Goal: Task Accomplishment & Management: Manage account settings

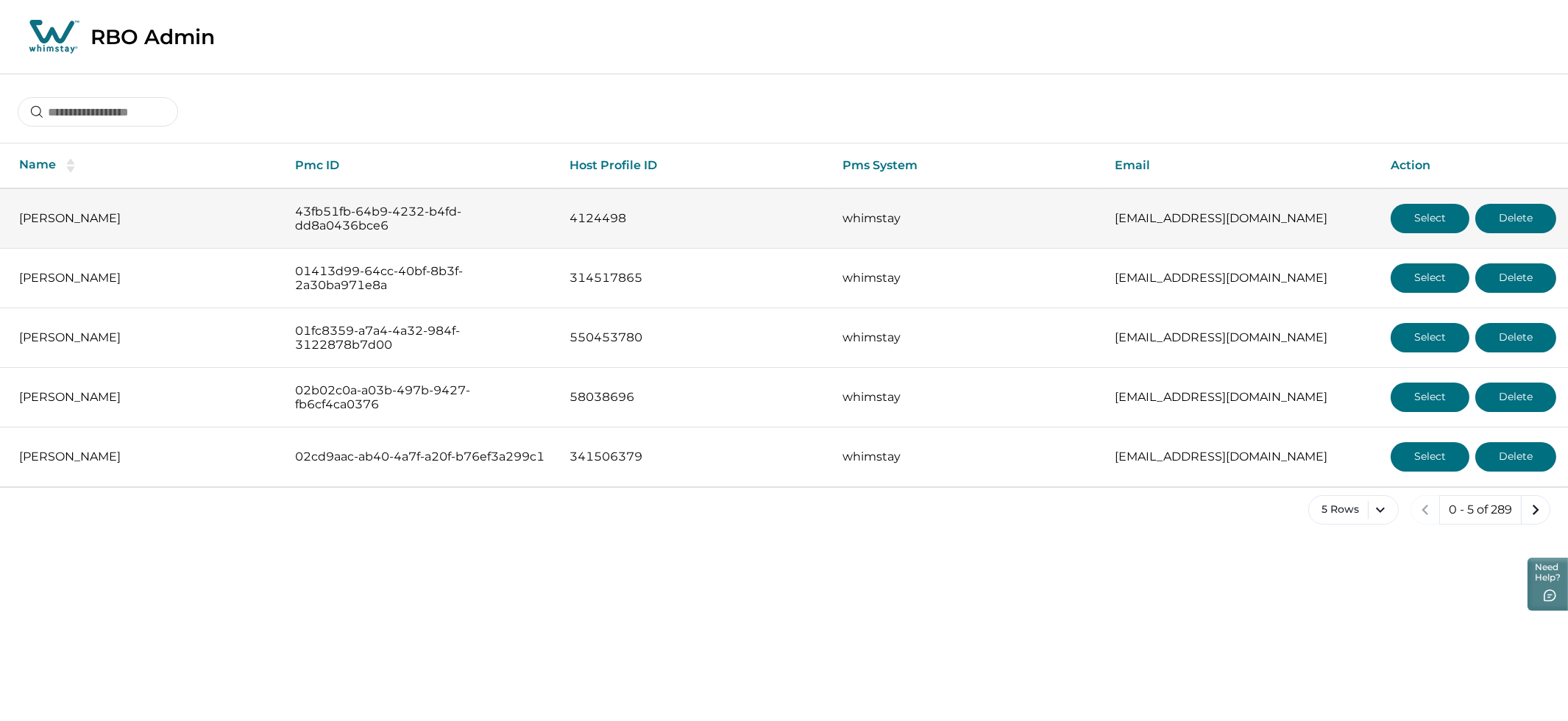
click at [1409, 220] on button "Select" at bounding box center [1430, 219] width 79 height 30
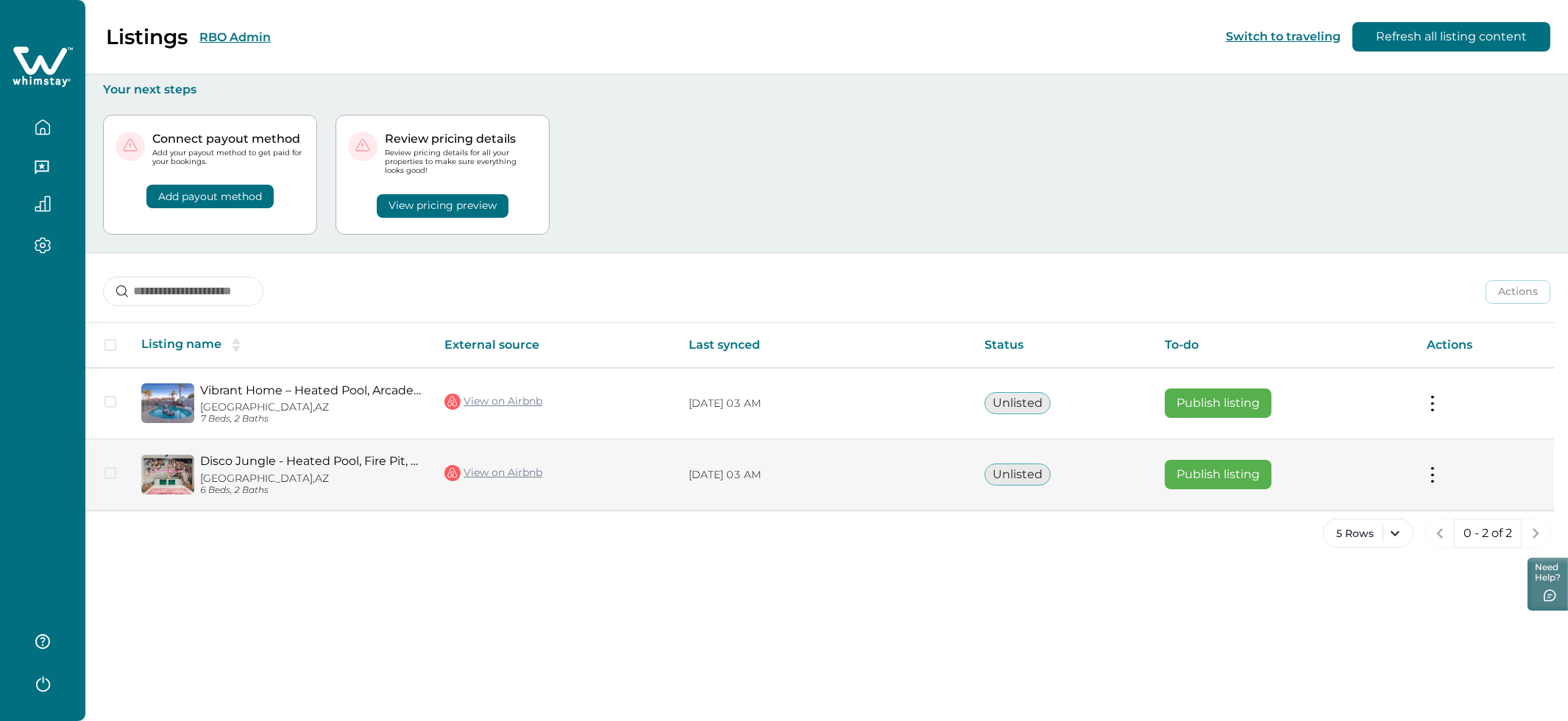
click at [1428, 475] on button at bounding box center [1434, 475] width 12 height 16
click at [1319, 604] on button "View listing details" at bounding box center [1347, 598] width 168 height 27
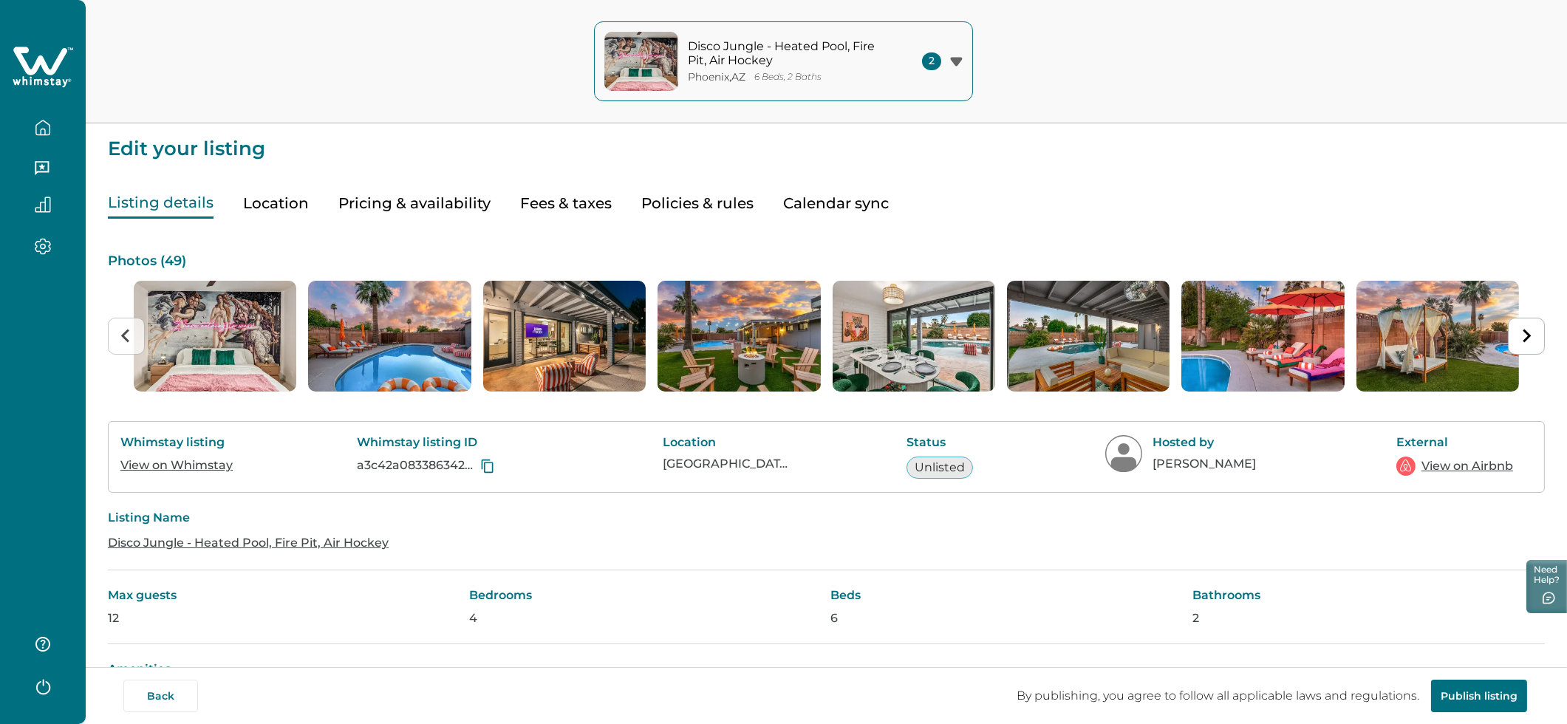
click at [422, 194] on button "Pricing & availability" at bounding box center [414, 203] width 152 height 30
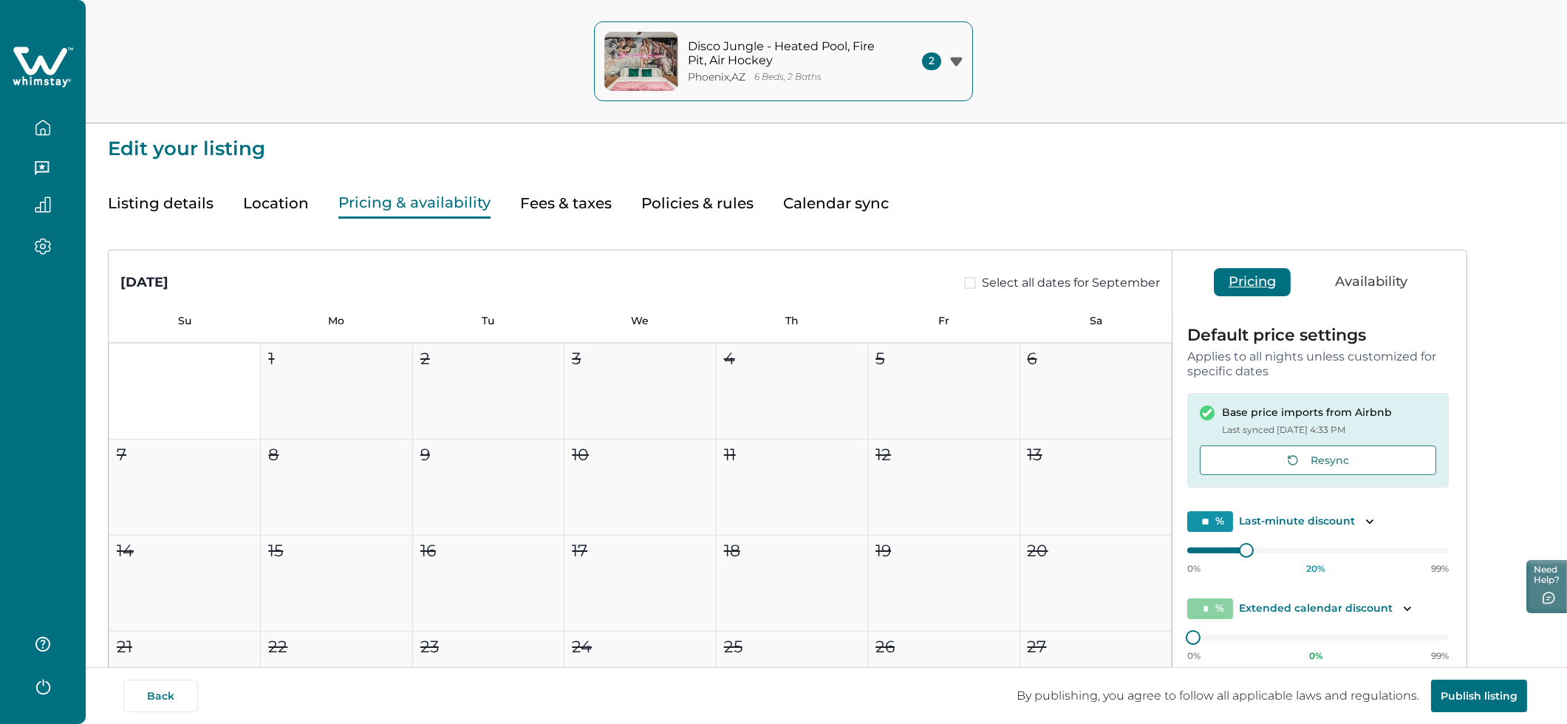
click at [569, 196] on button "Fees & taxes" at bounding box center [566, 203] width 92 height 30
type input "**"
type input "*****"
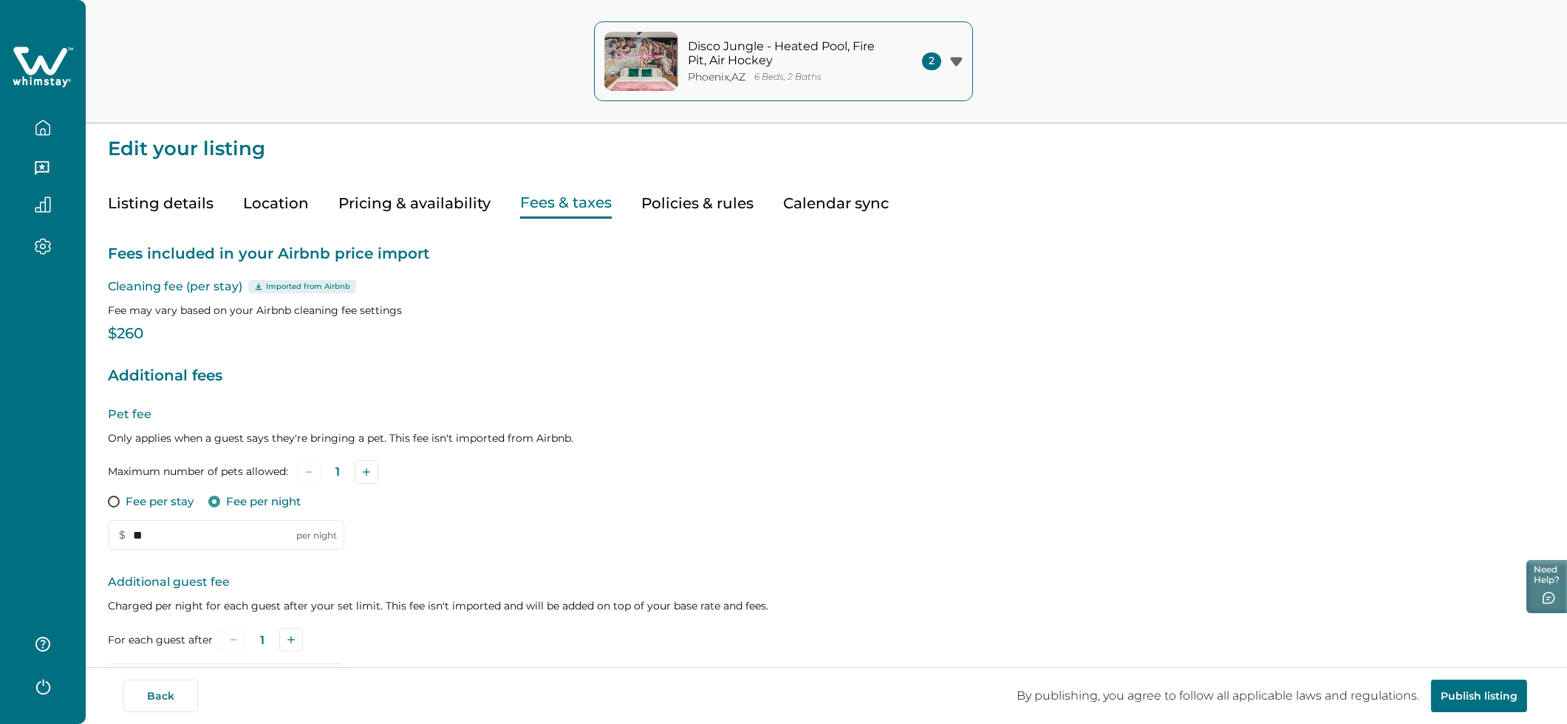
click at [408, 202] on button "Pricing & availability" at bounding box center [414, 203] width 152 height 30
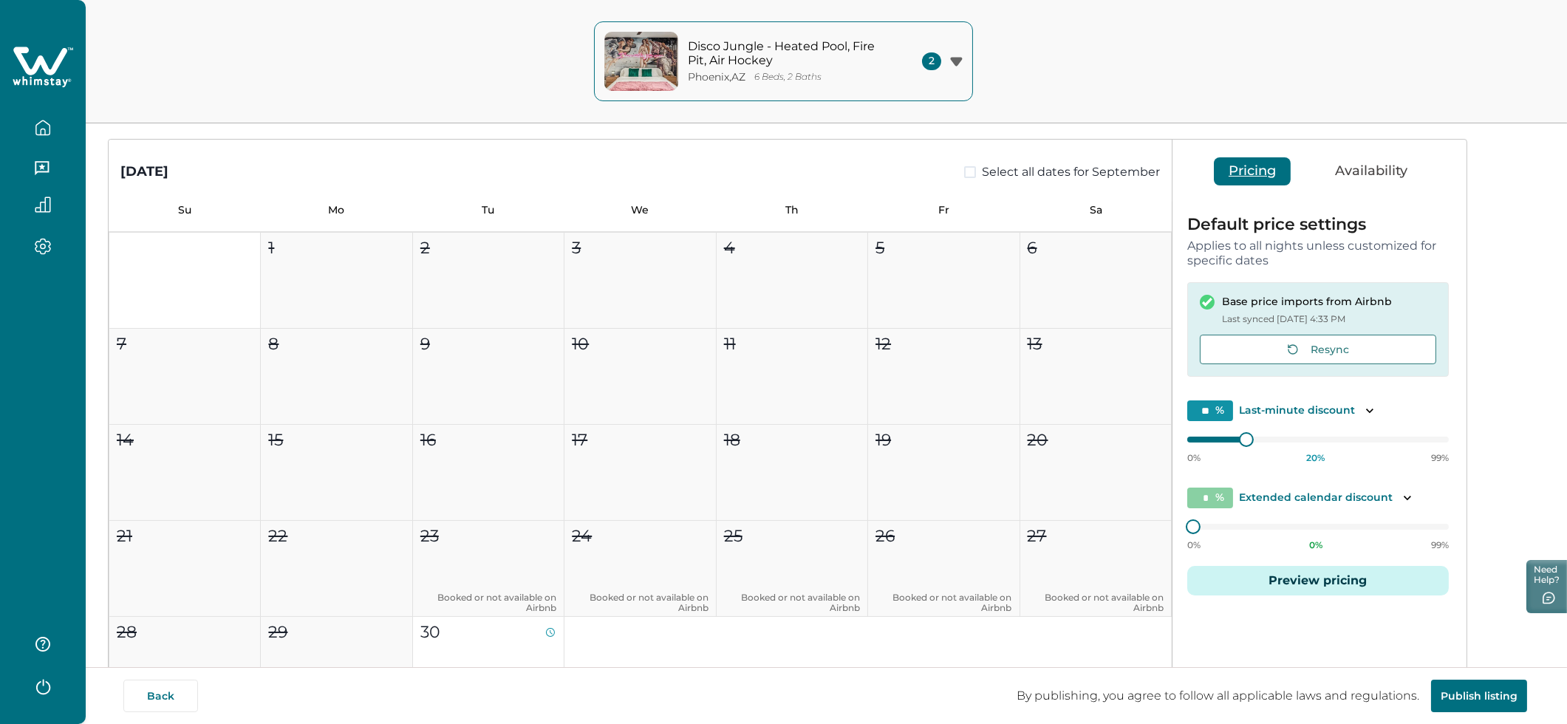
scroll to position [120, 0]
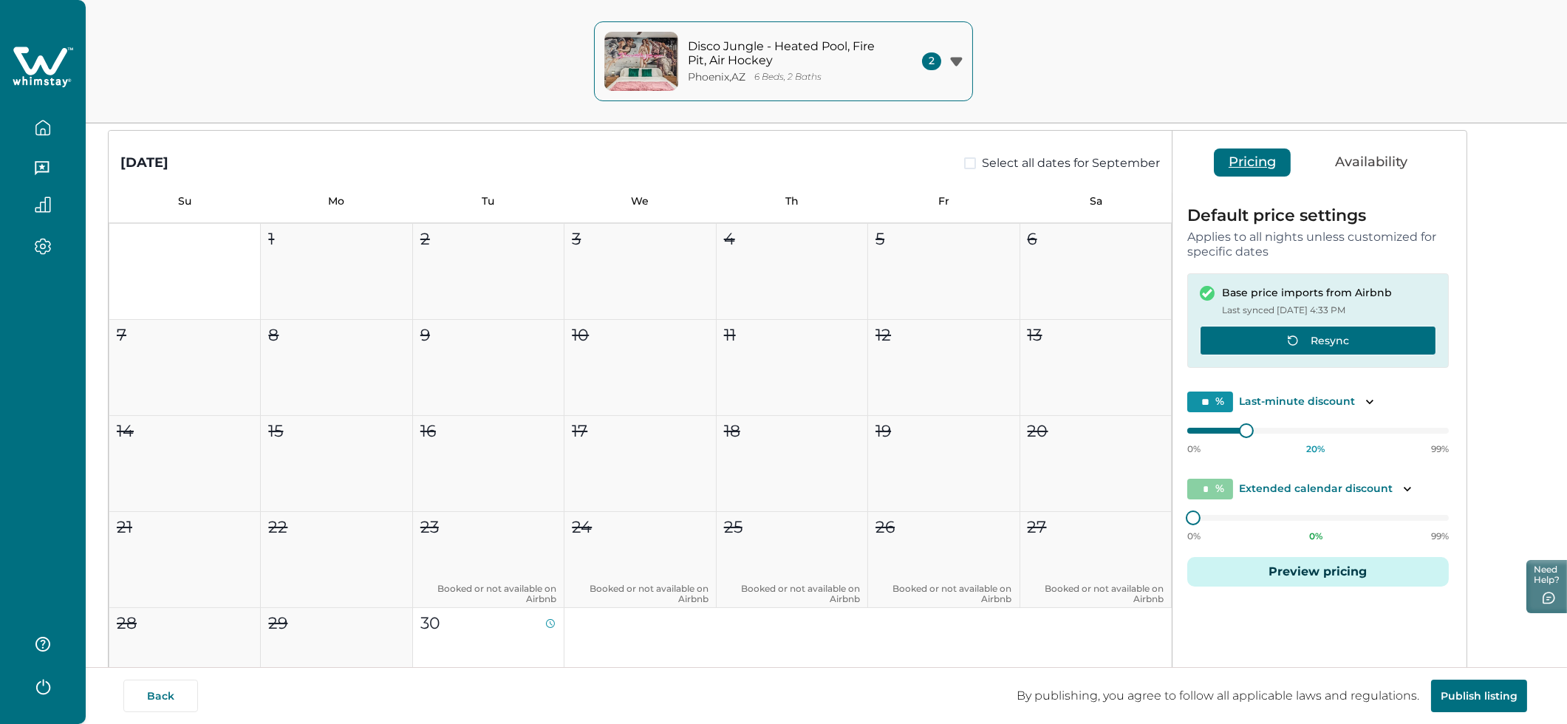
click at [1345, 349] on button "Resync" at bounding box center [1318, 341] width 236 height 30
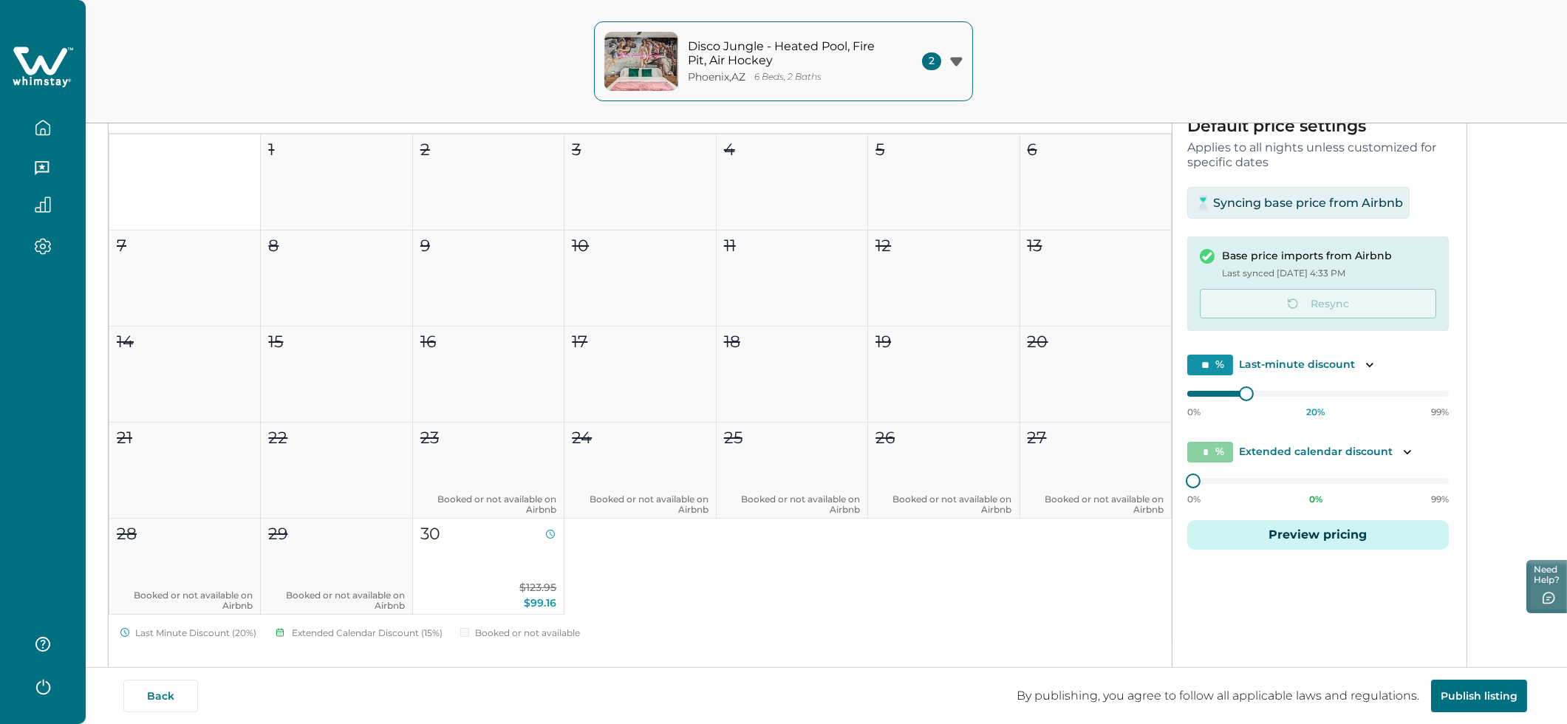
scroll to position [0, 0]
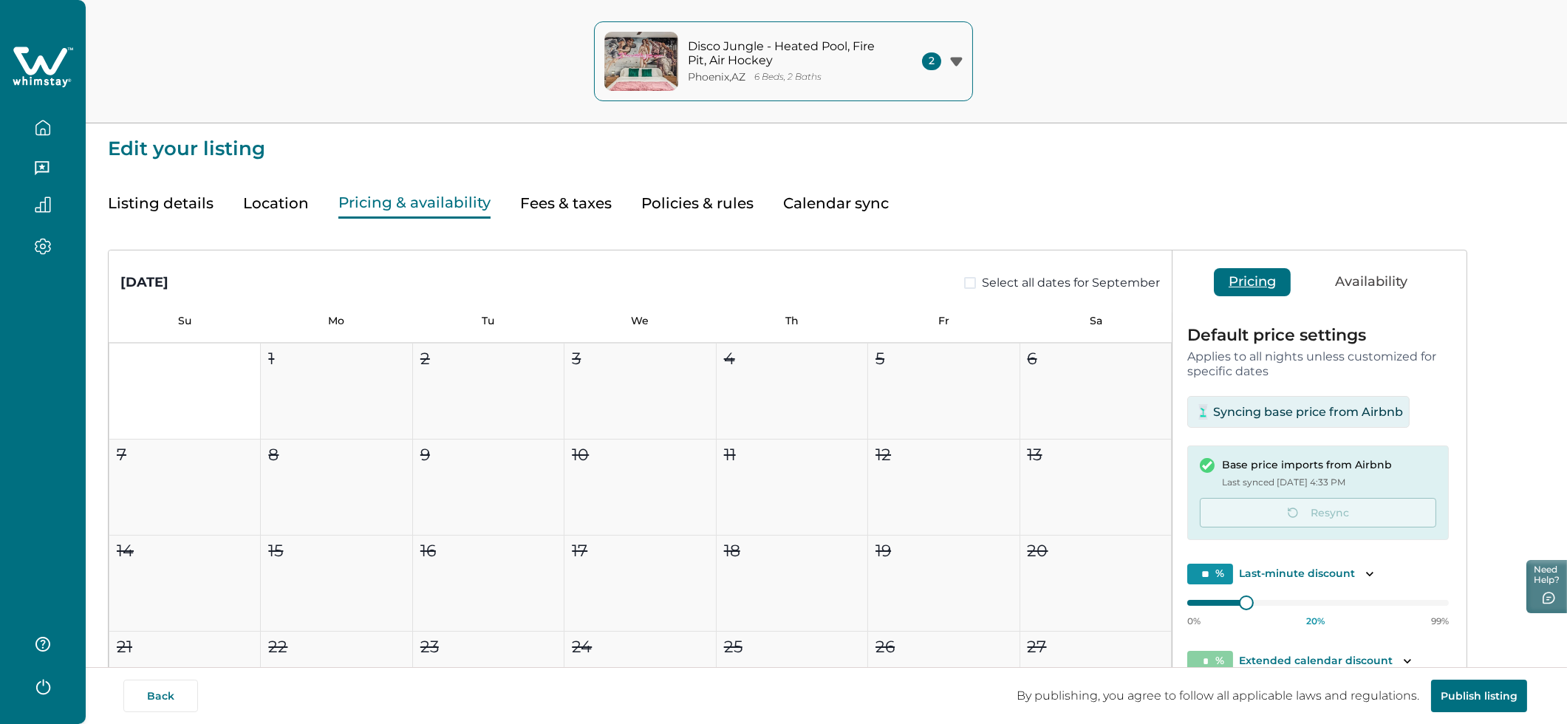
click at [572, 199] on button "Fees & taxes" at bounding box center [566, 203] width 92 height 30
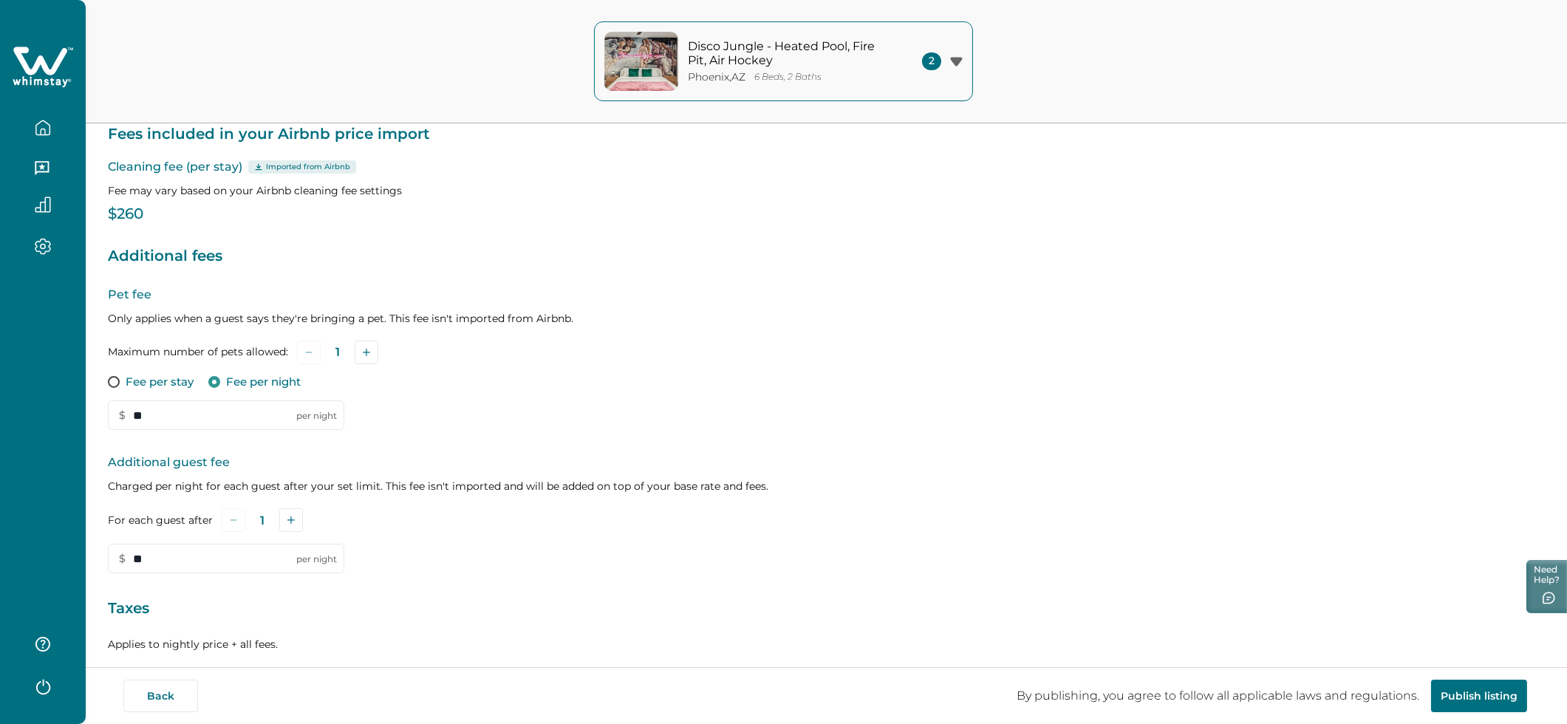
scroll to position [276, 0]
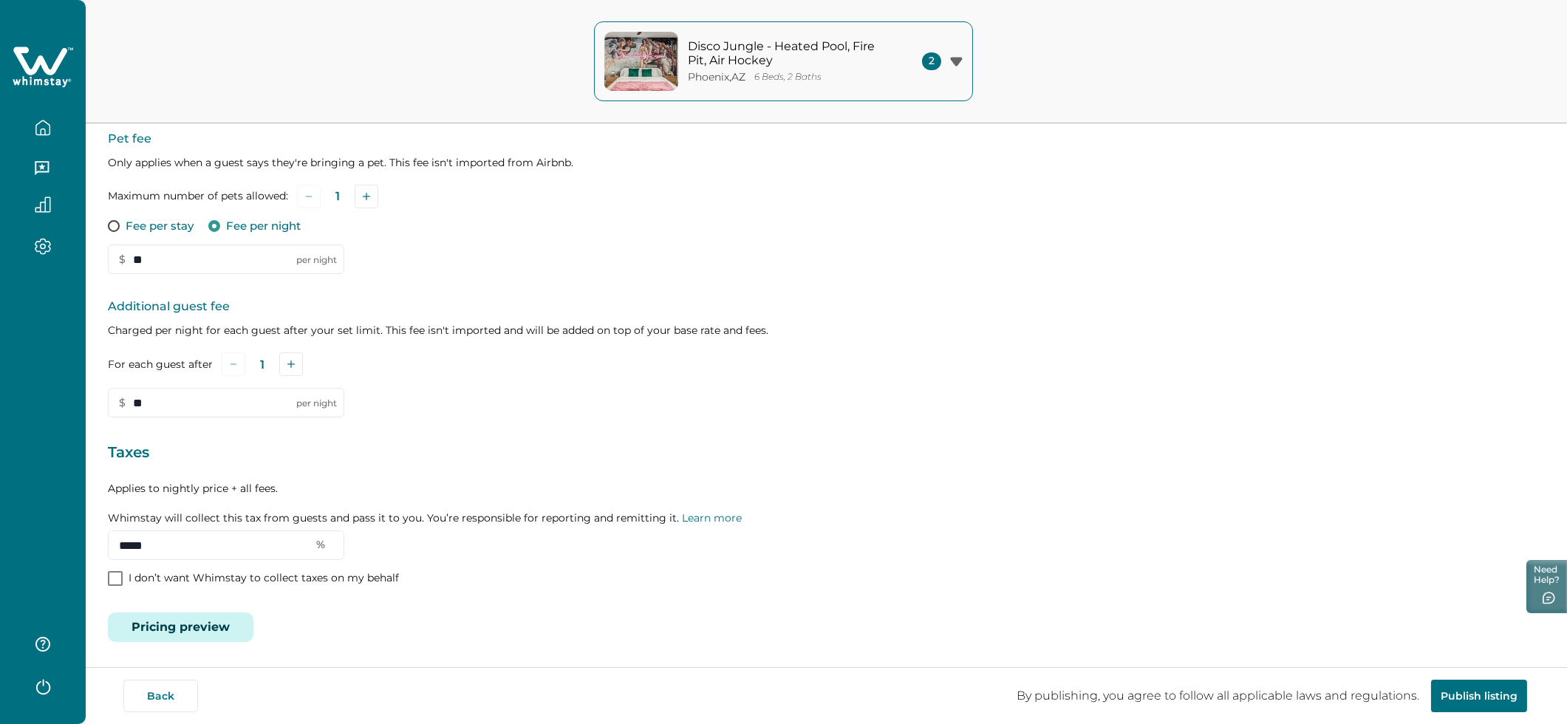
click at [199, 613] on button "Pricing preview" at bounding box center [181, 627] width 146 height 30
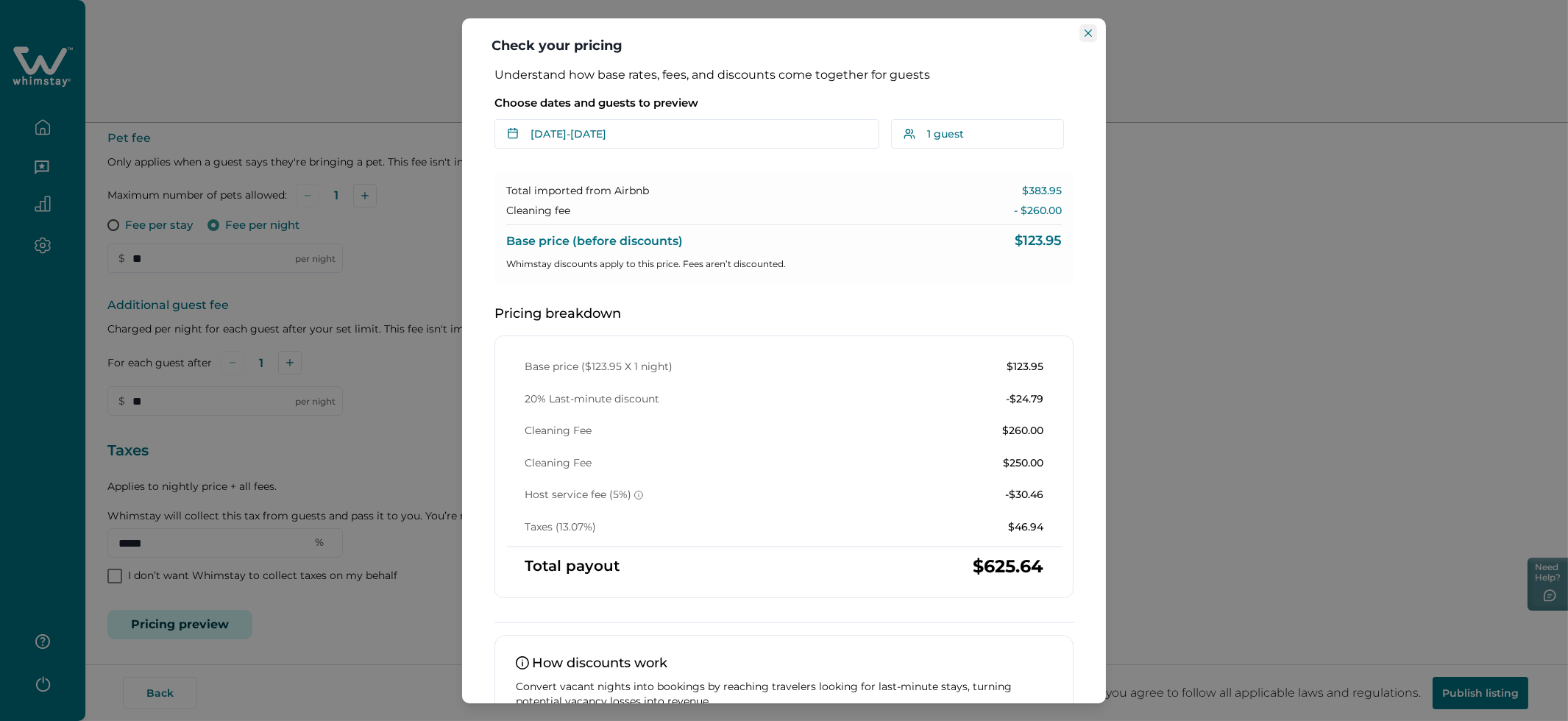
click at [1087, 38] on button "Close" at bounding box center [1089, 33] width 18 height 18
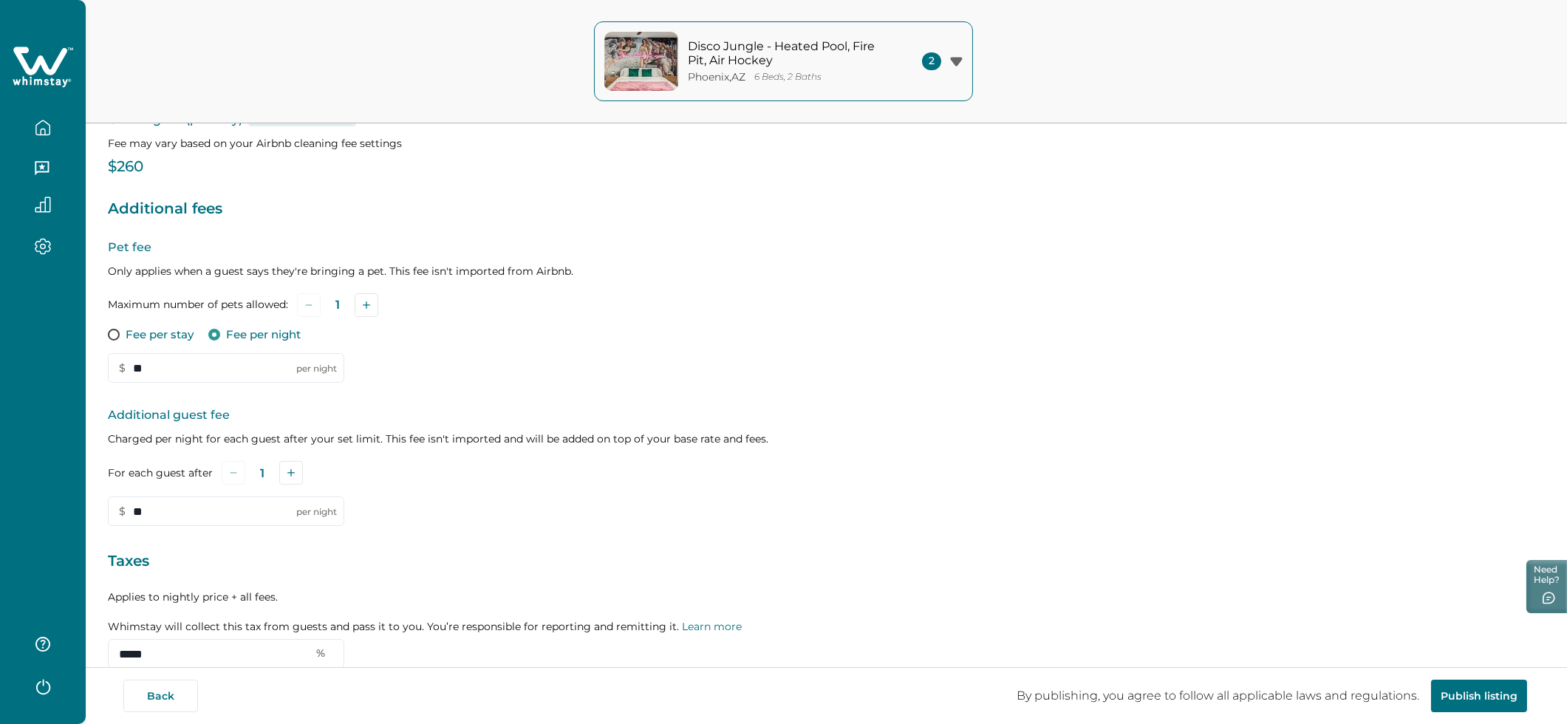
scroll to position [0, 0]
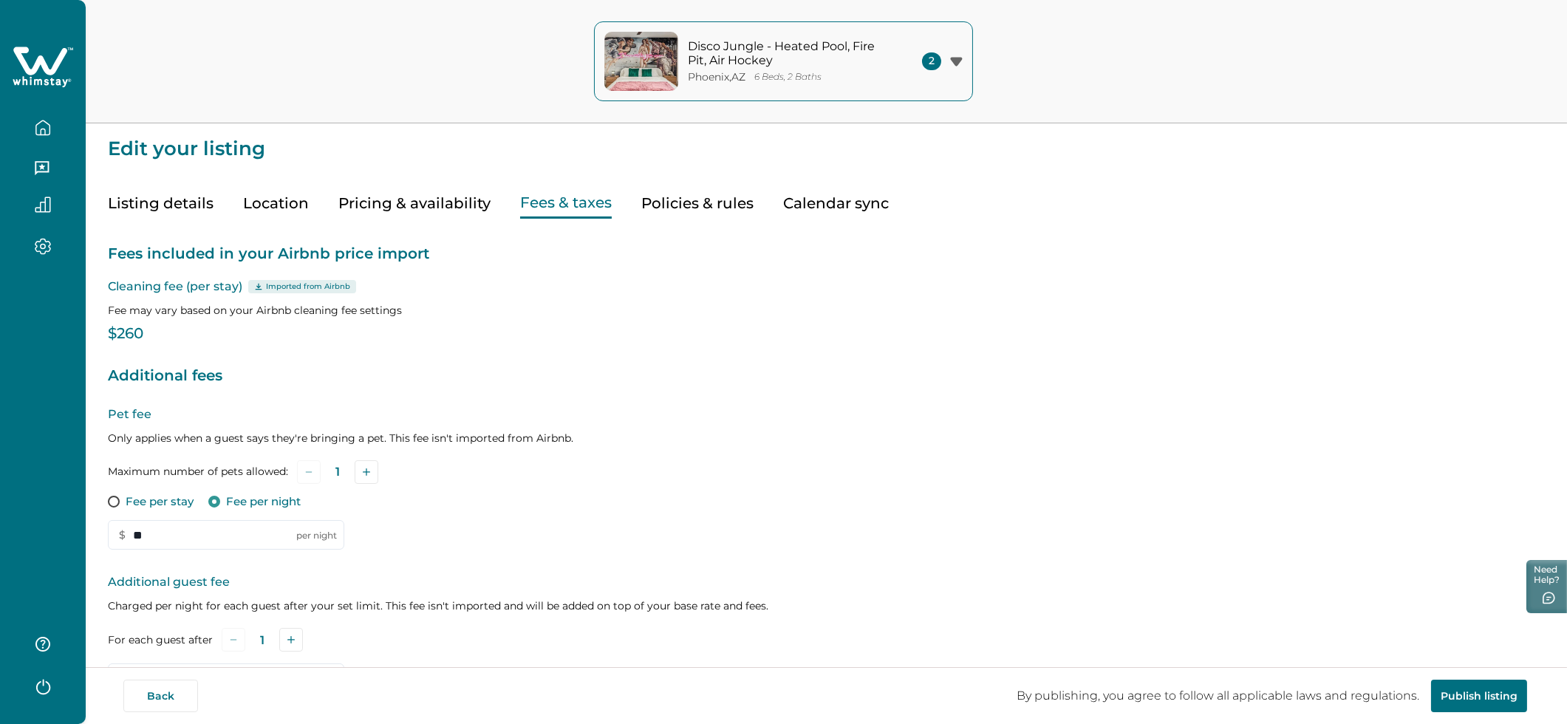
click at [163, 205] on button "Listing details" at bounding box center [161, 203] width 106 height 30
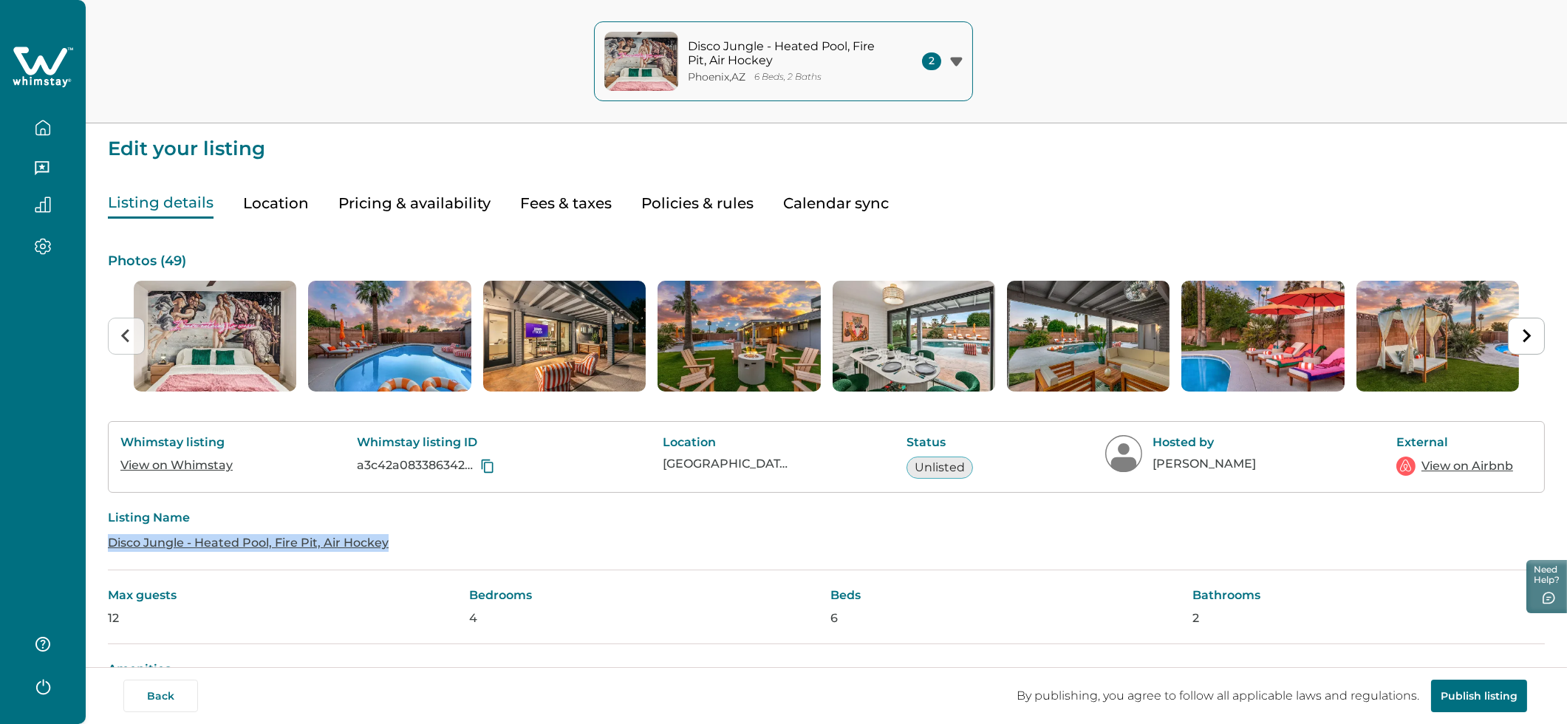
drag, startPoint x: 42, startPoint y: 123, endPoint x: 164, endPoint y: 120, distance: 122.0
click at [42, 123] on icon "button" at bounding box center [43, 128] width 16 height 16
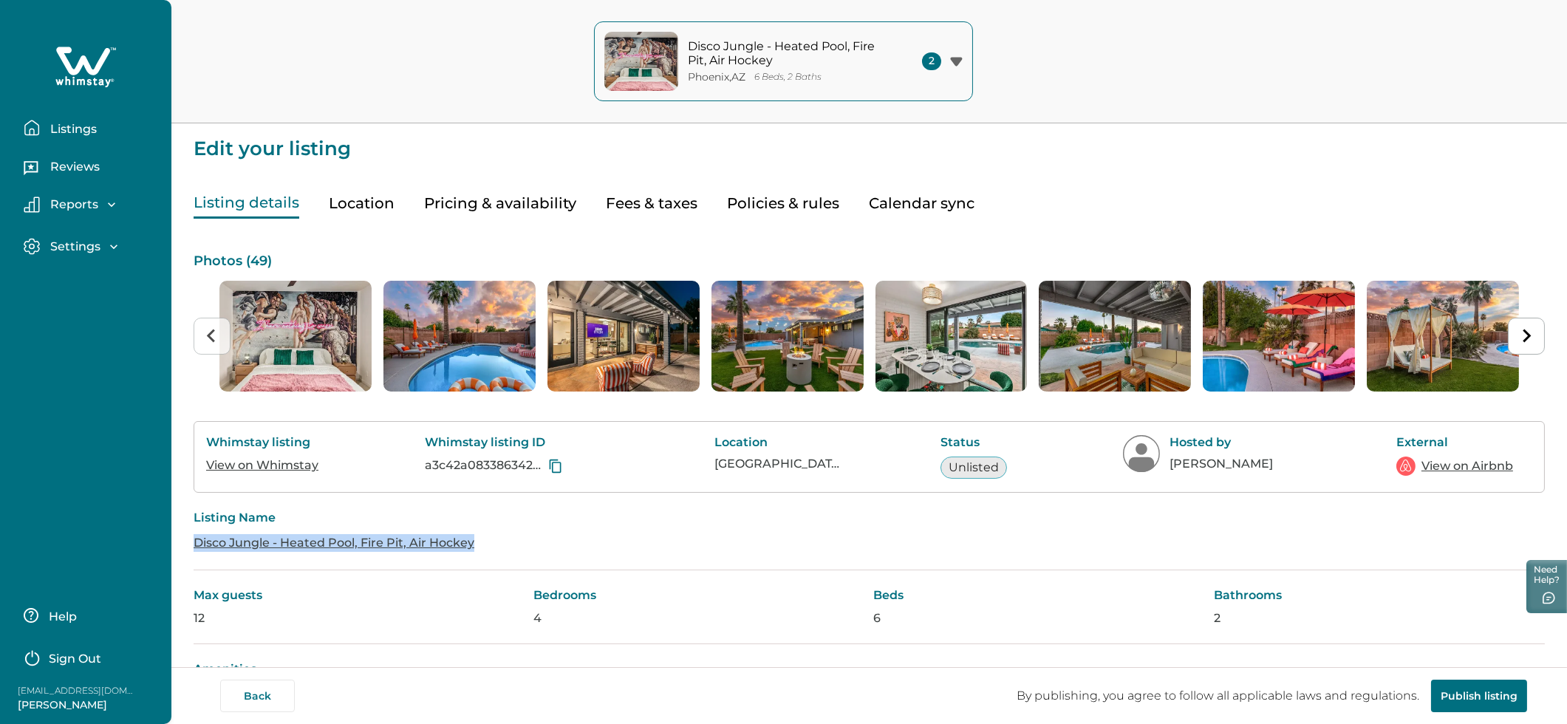
click at [64, 134] on p "Listings" at bounding box center [71, 129] width 51 height 15
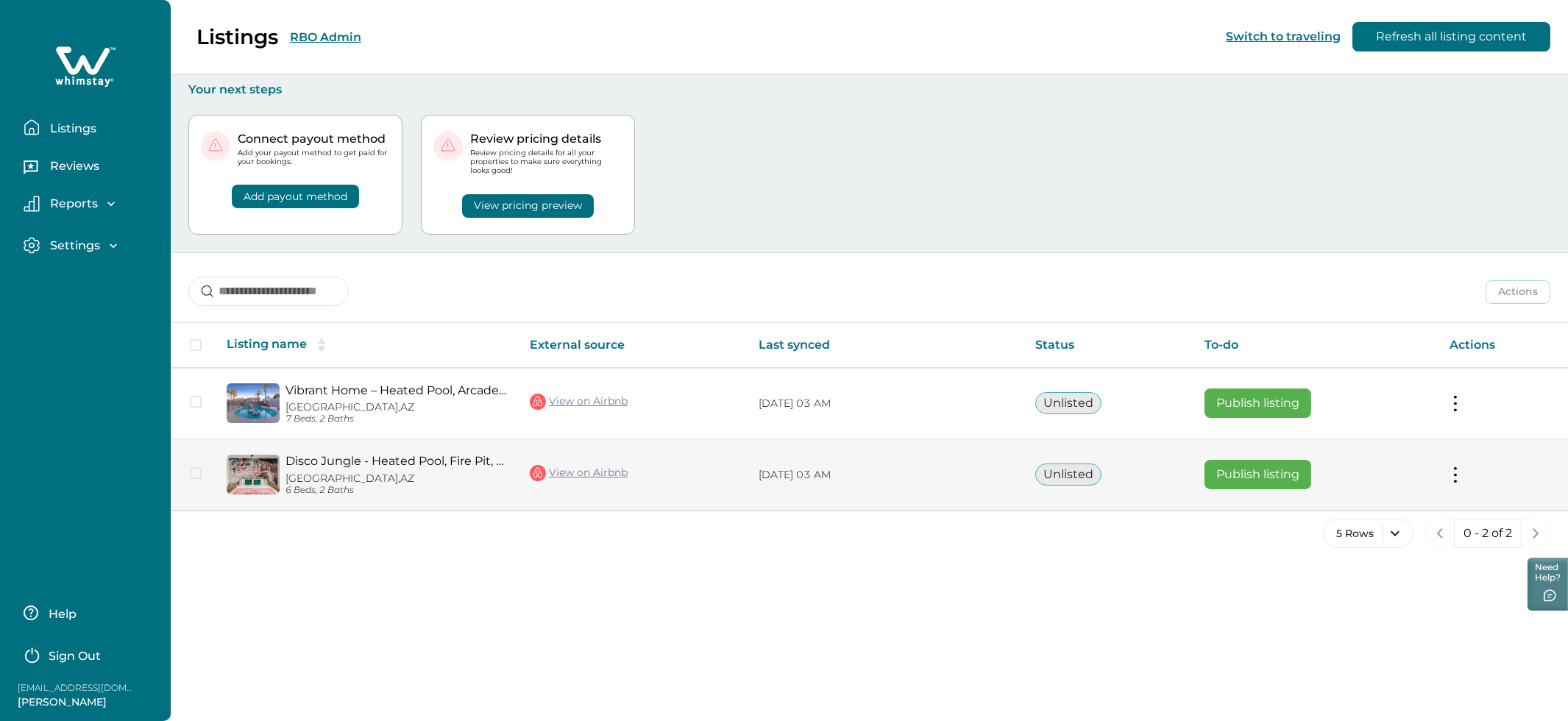
click at [1458, 480] on td "Actions View listing on Whimstay Publish listing View listing details" at bounding box center [1503, 475] width 131 height 72
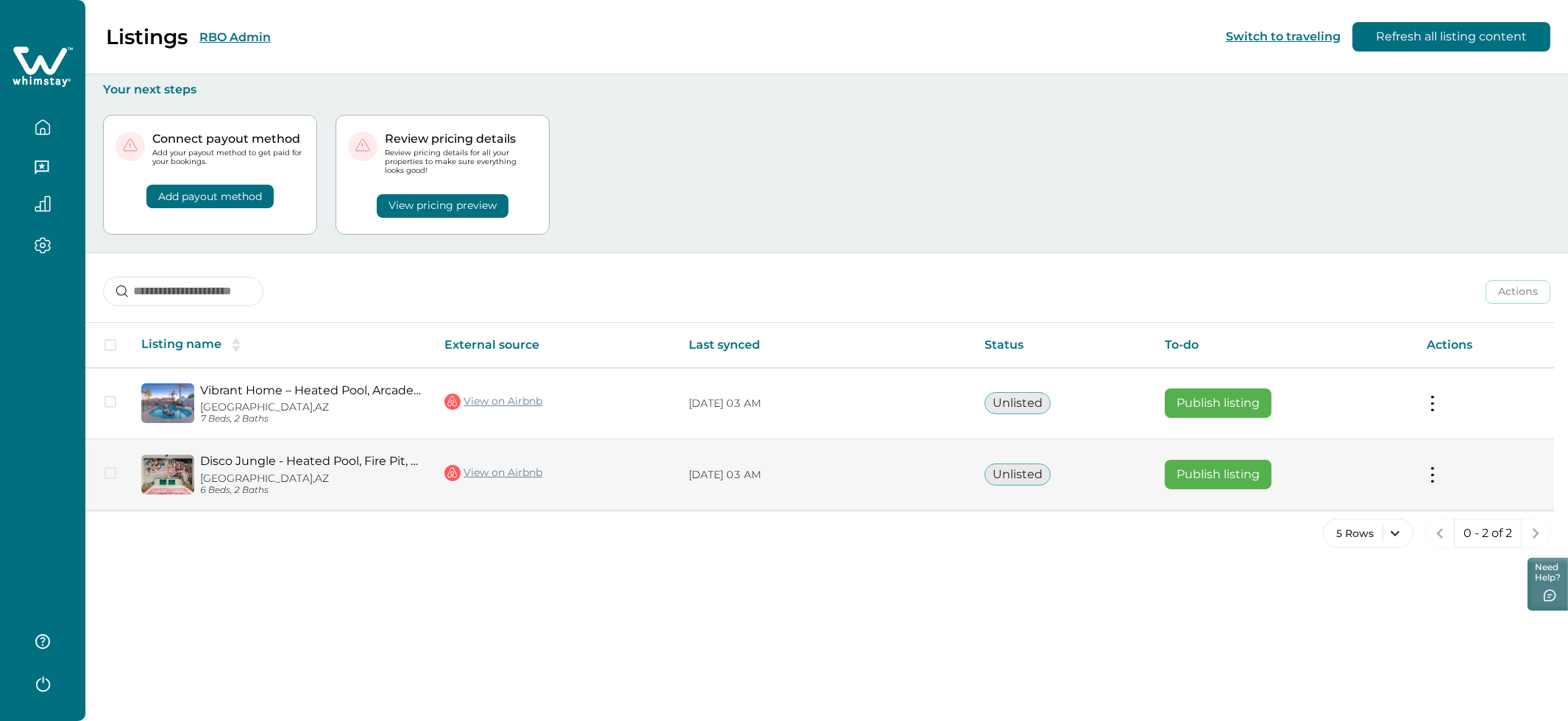
click at [1430, 476] on button at bounding box center [1434, 475] width 12 height 16
click at [1375, 540] on button "View listing on Whimstay" at bounding box center [1347, 541] width 168 height 27
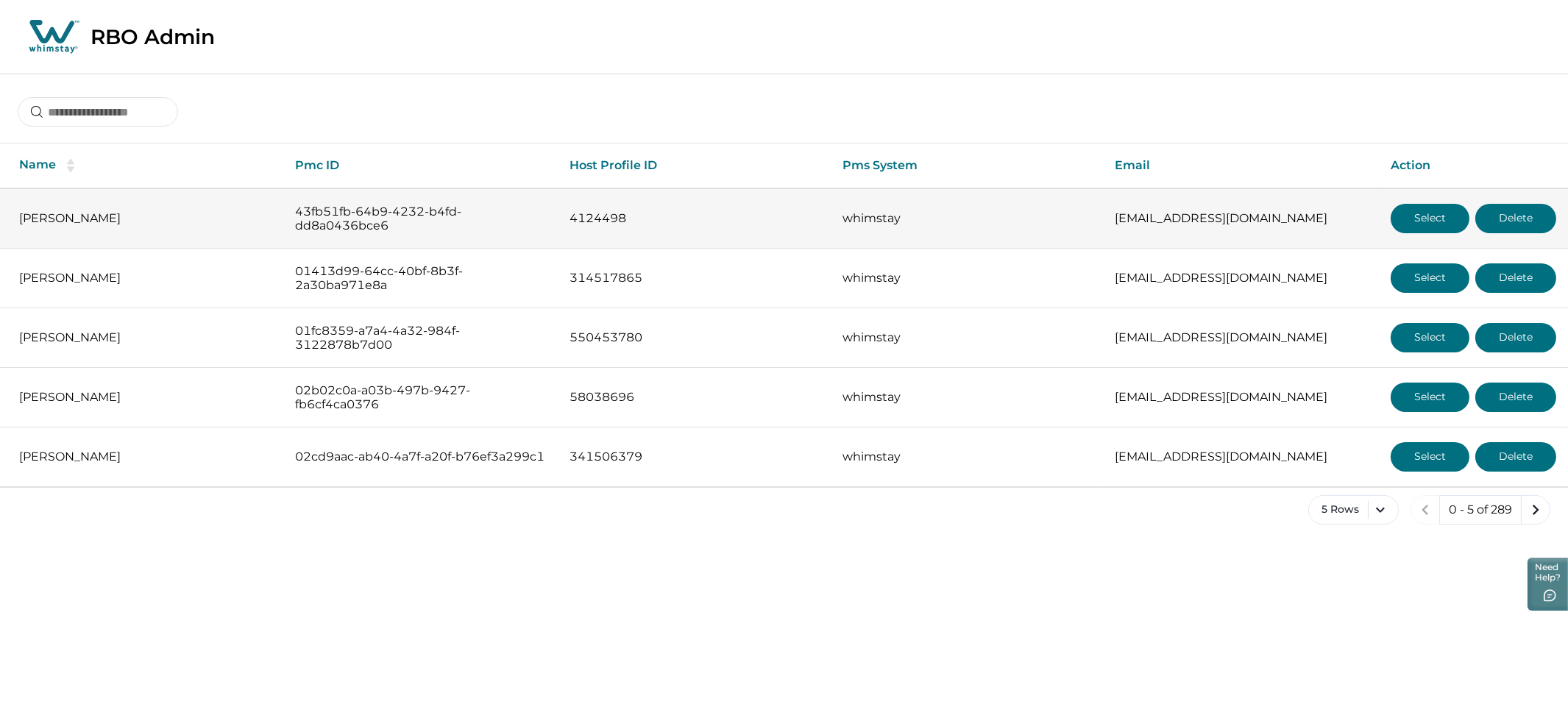
click at [1420, 224] on button "Select" at bounding box center [1430, 219] width 79 height 30
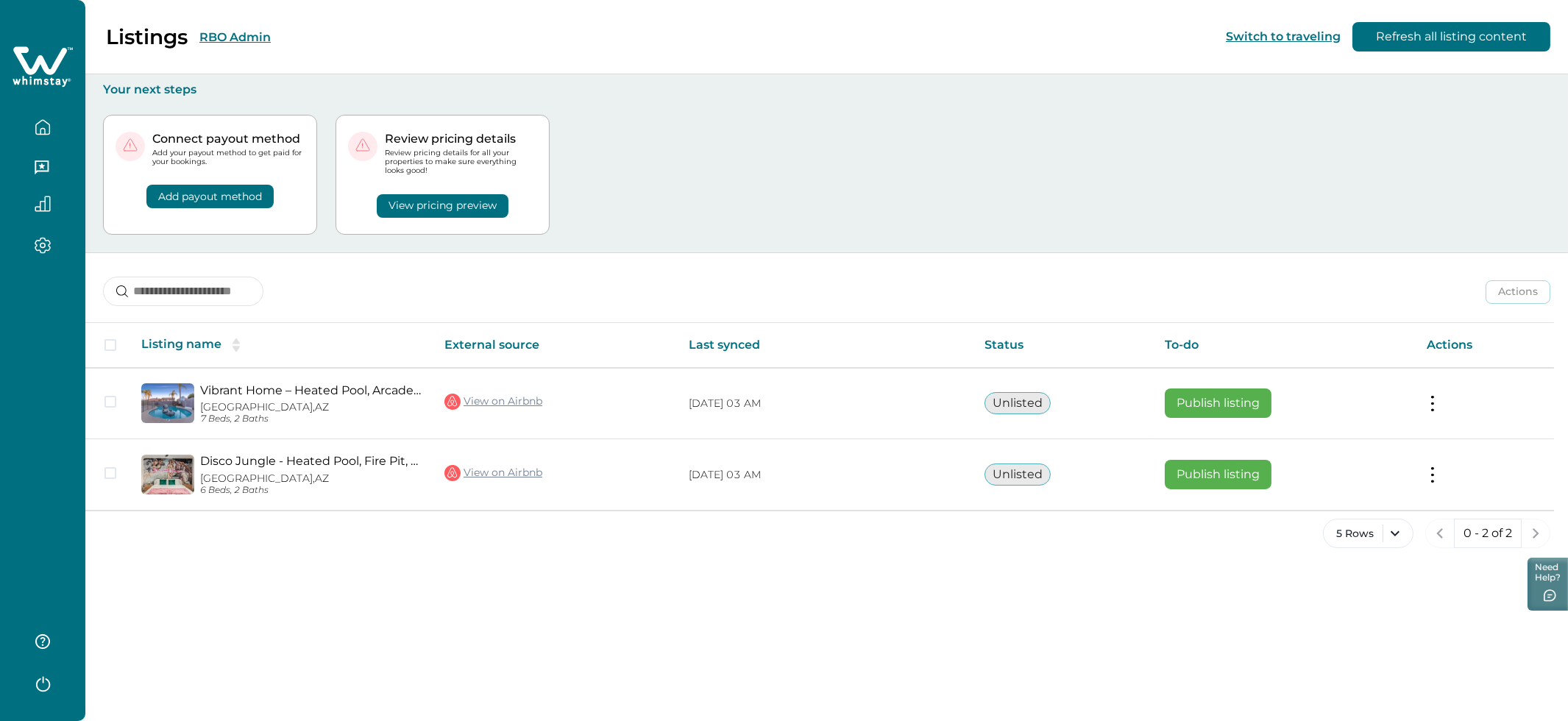
click at [446, 204] on button "View pricing preview" at bounding box center [442, 206] width 131 height 24
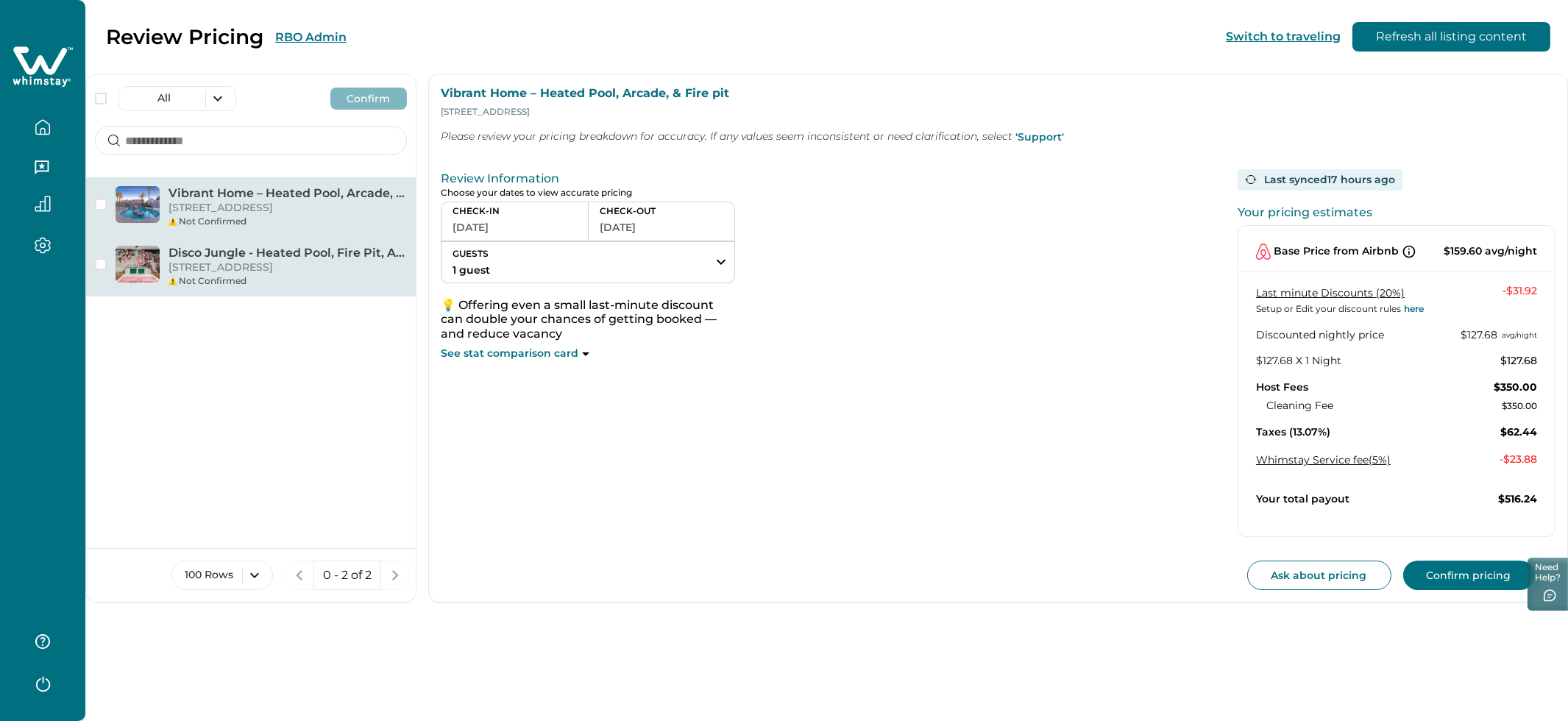
drag, startPoint x: 234, startPoint y: 282, endPoint x: 273, endPoint y: 281, distance: 39.0
click at [234, 282] on div "Not Confirmed" at bounding box center [287, 281] width 238 height 13
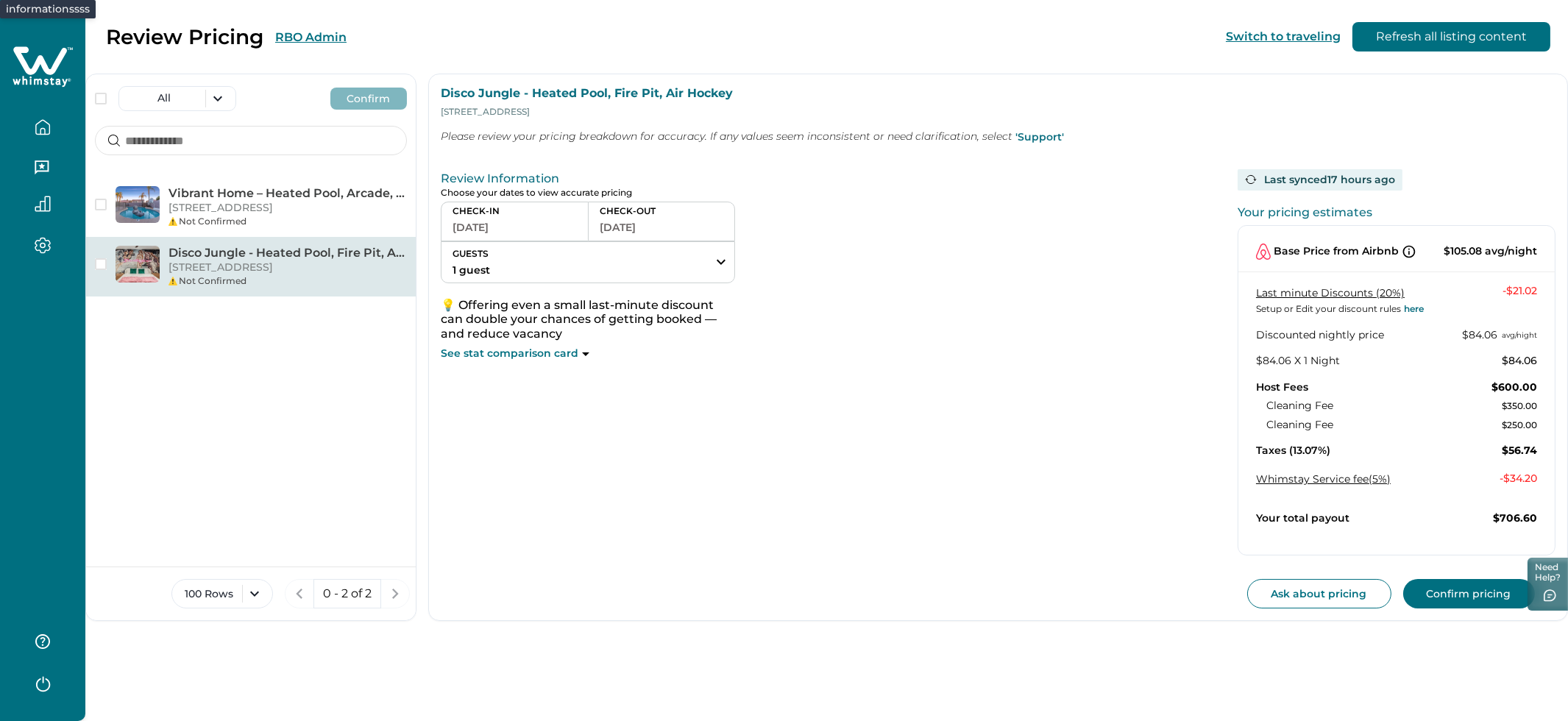
click at [1405, 251] on icon at bounding box center [1409, 251] width 15 height 15
click at [309, 35] on button "RBO Admin" at bounding box center [311, 37] width 72 height 14
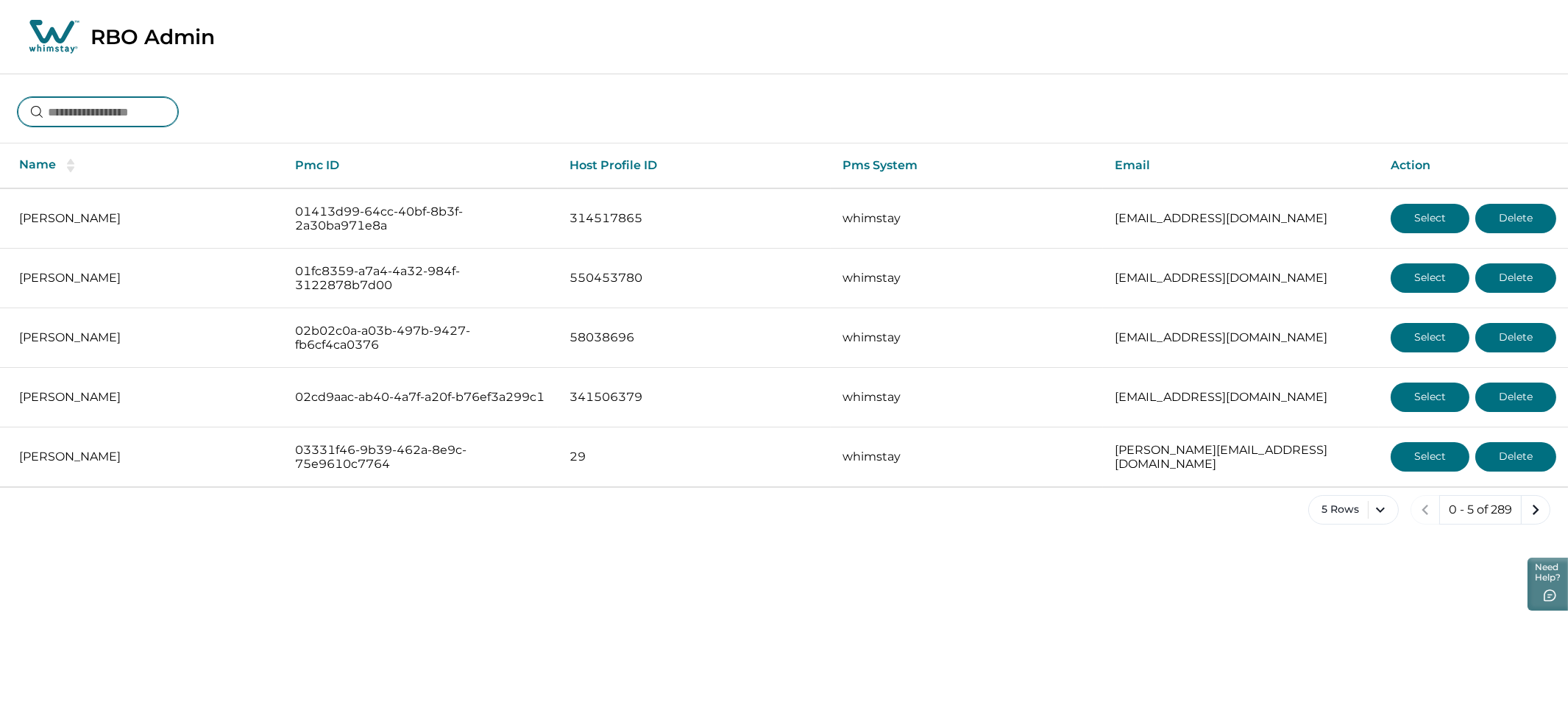
click at [97, 108] on input at bounding box center [98, 113] width 160 height 30
click at [129, 106] on input at bounding box center [98, 113] width 160 height 30
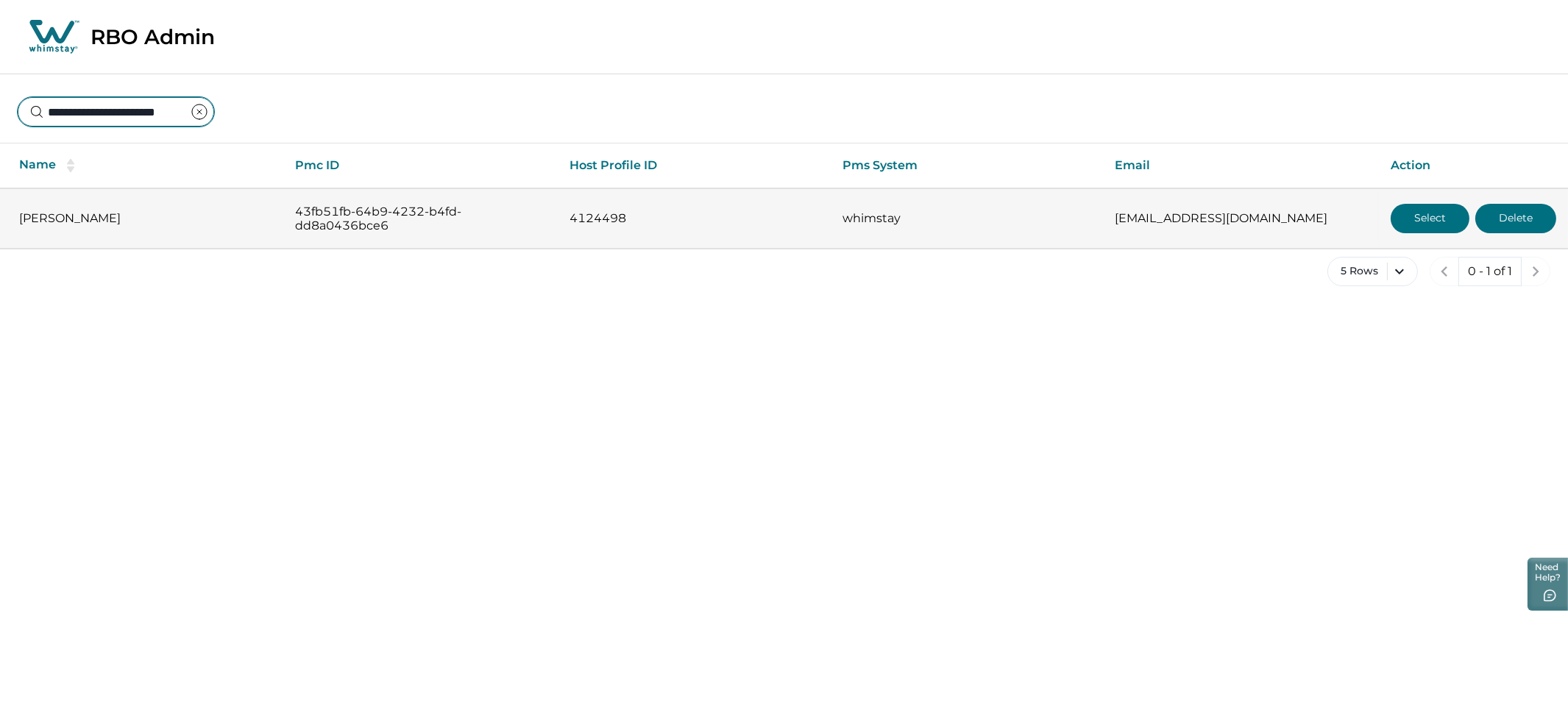
type input "**********"
click at [1415, 216] on button "Select" at bounding box center [1430, 219] width 79 height 30
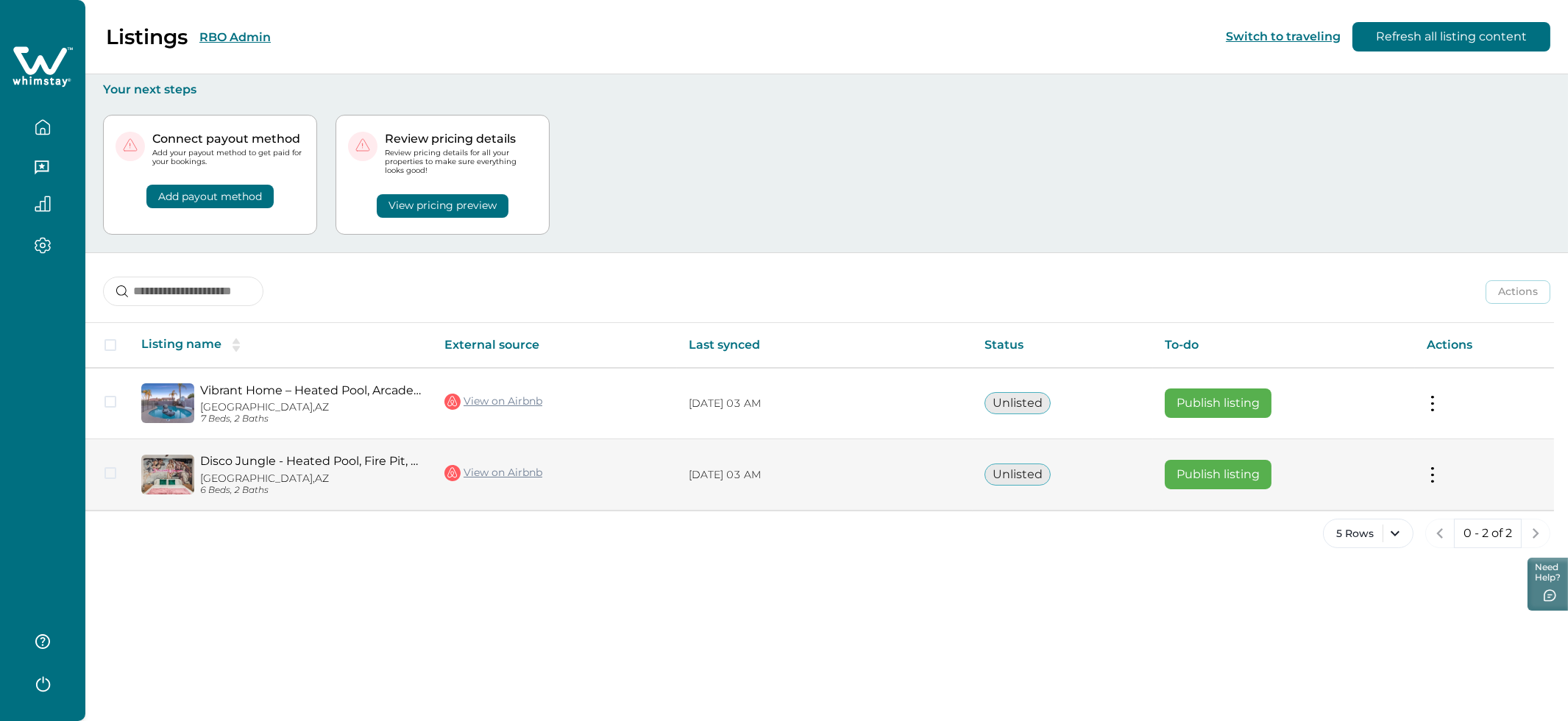
click at [1435, 477] on button at bounding box center [1434, 475] width 12 height 16
click at [1303, 599] on button "View listing details" at bounding box center [1347, 598] width 168 height 27
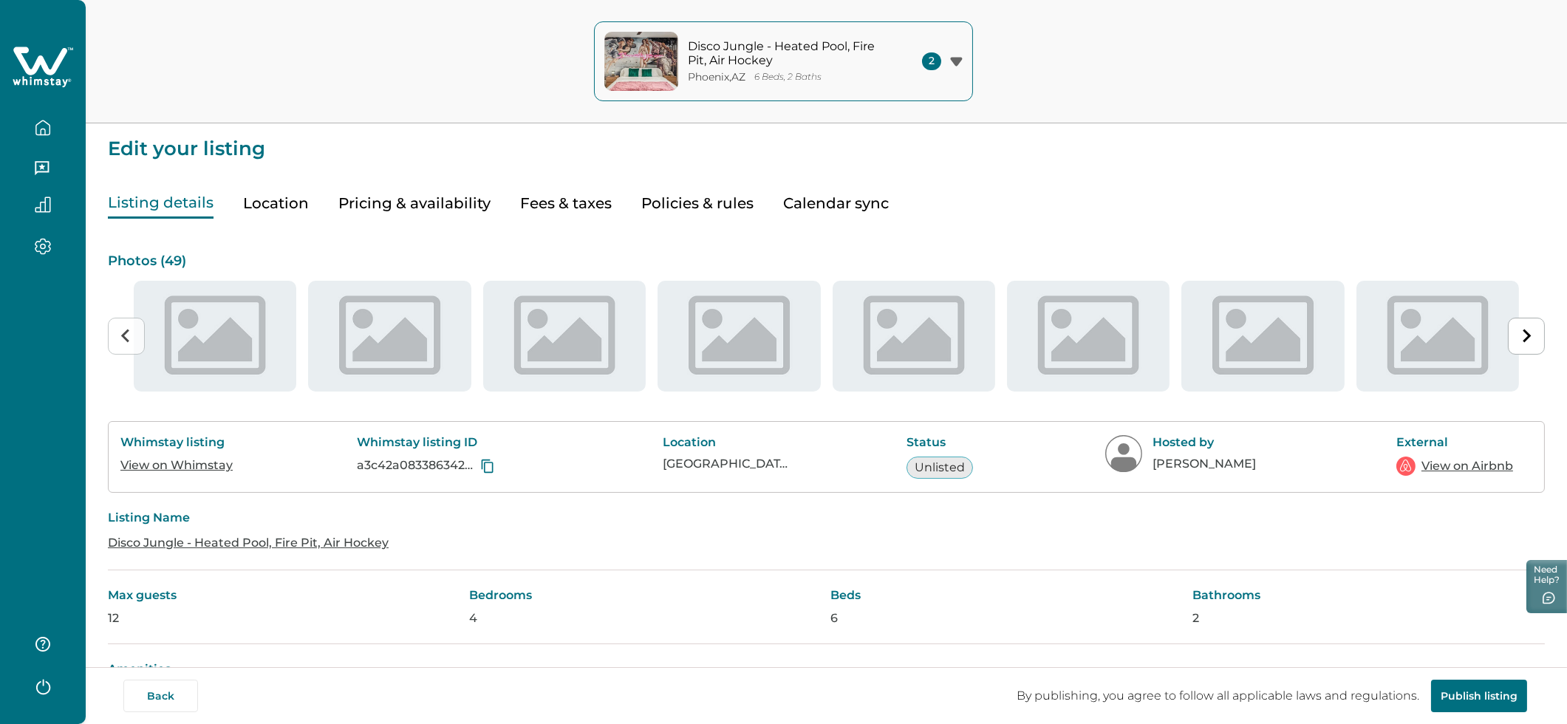
type input "**"
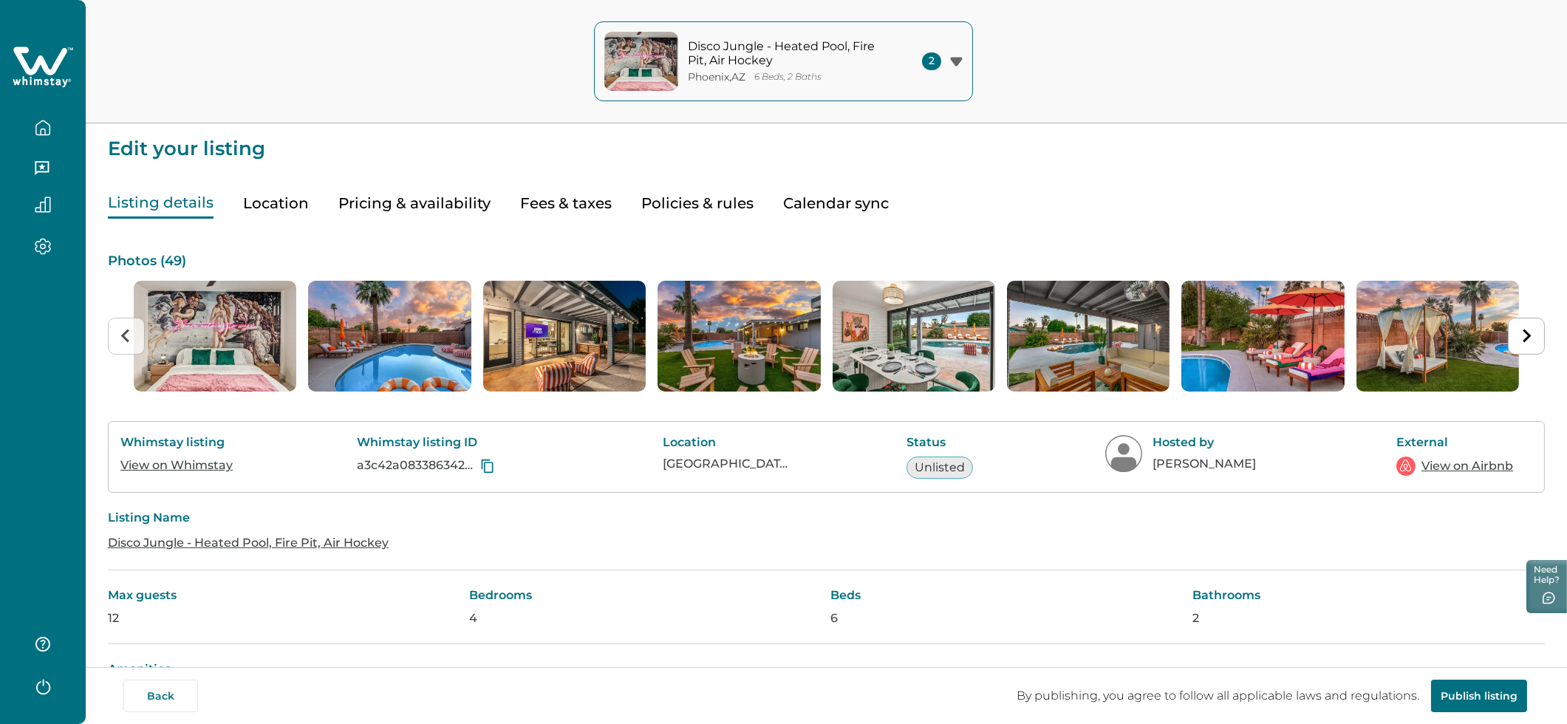
click at [412, 202] on button "Pricing & availability" at bounding box center [414, 203] width 152 height 30
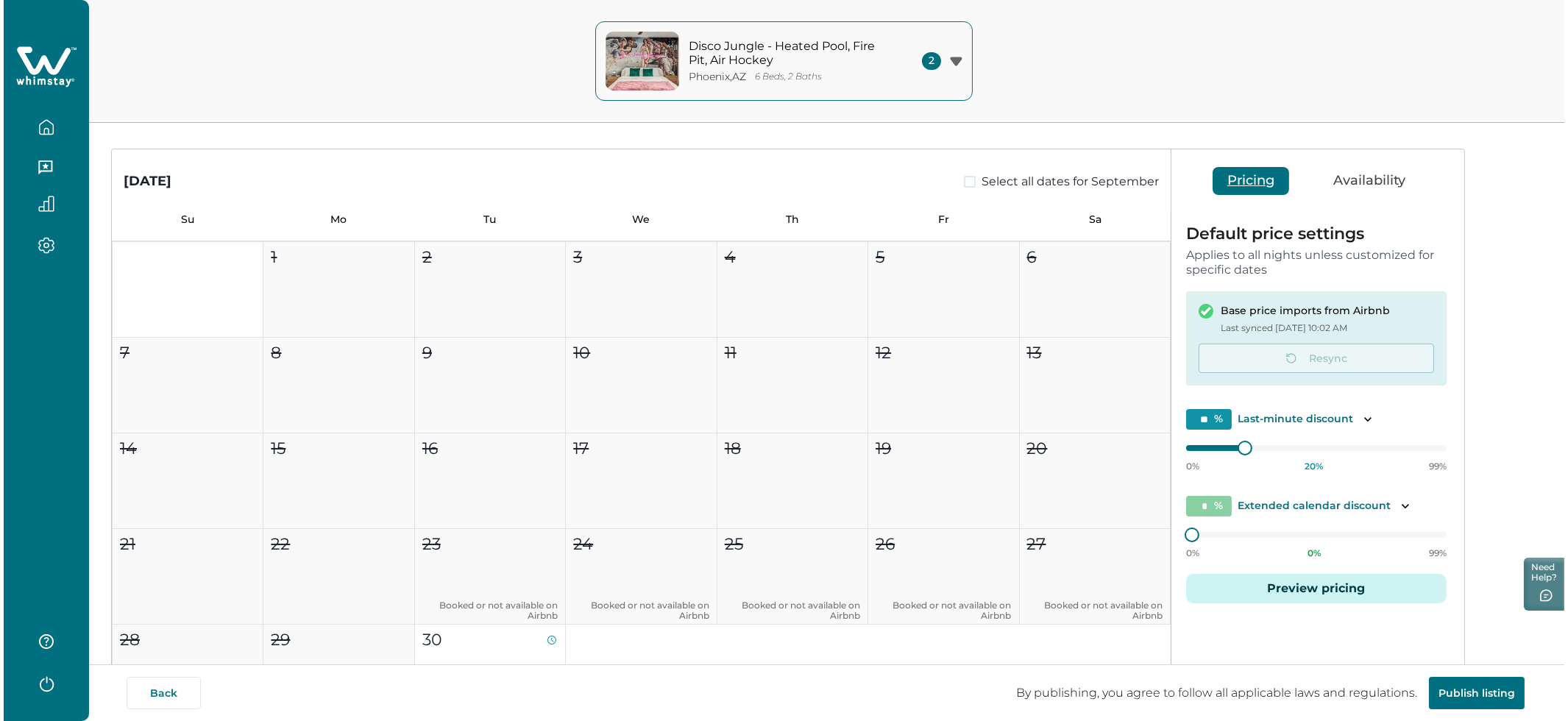
scroll to position [278, 0]
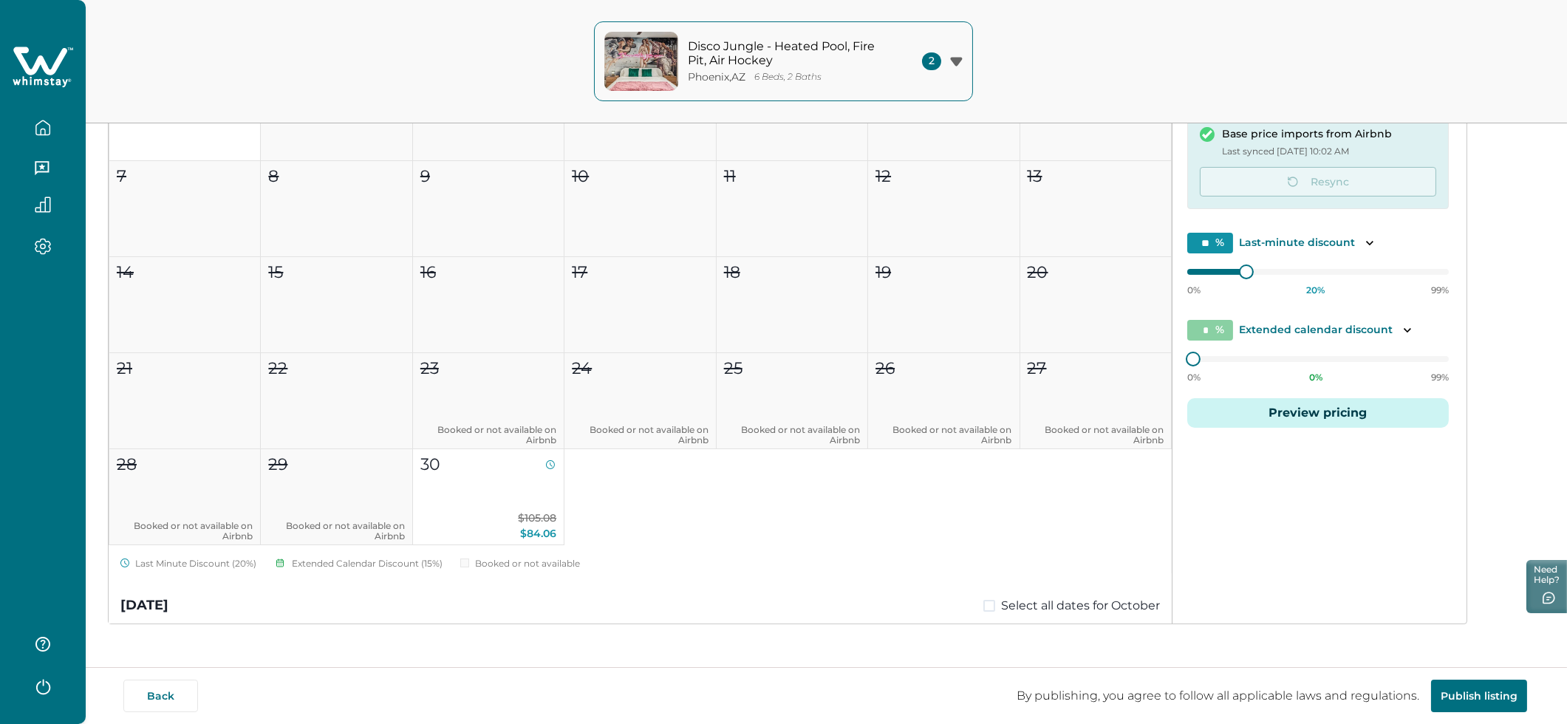
click at [1349, 415] on button "Preview pricing" at bounding box center [1318, 413] width 262 height 30
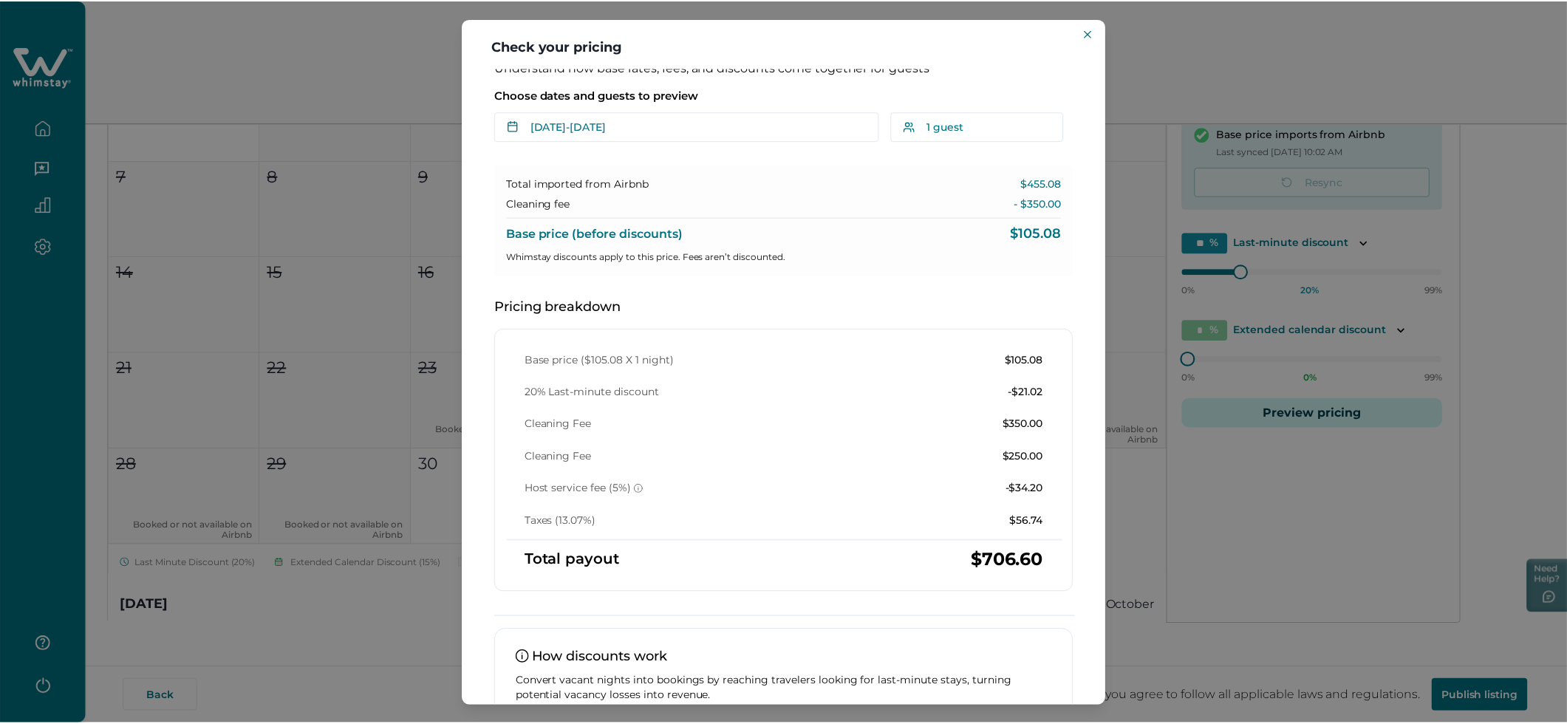
scroll to position [0, 0]
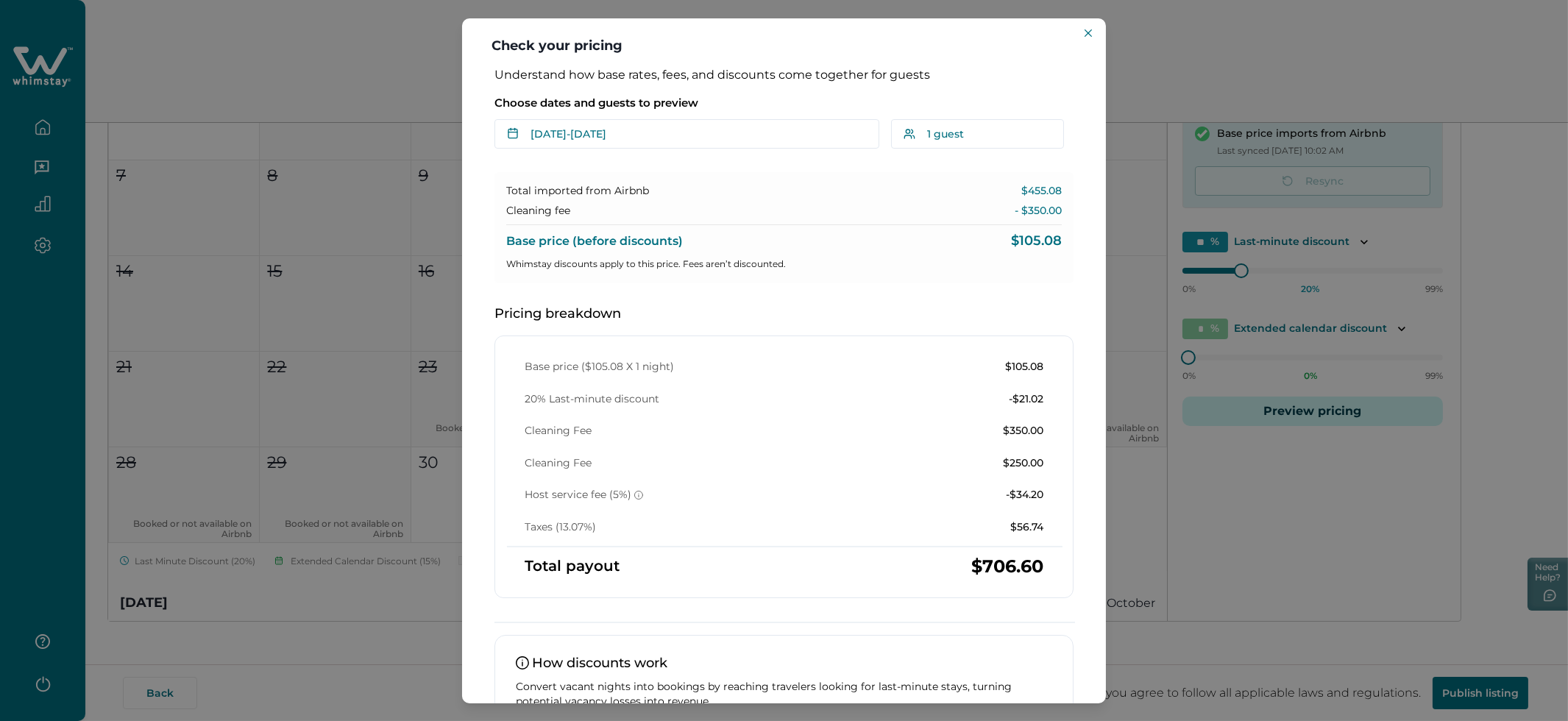
click at [1089, 33] on icon "Close" at bounding box center [1088, 32] width 7 height 7
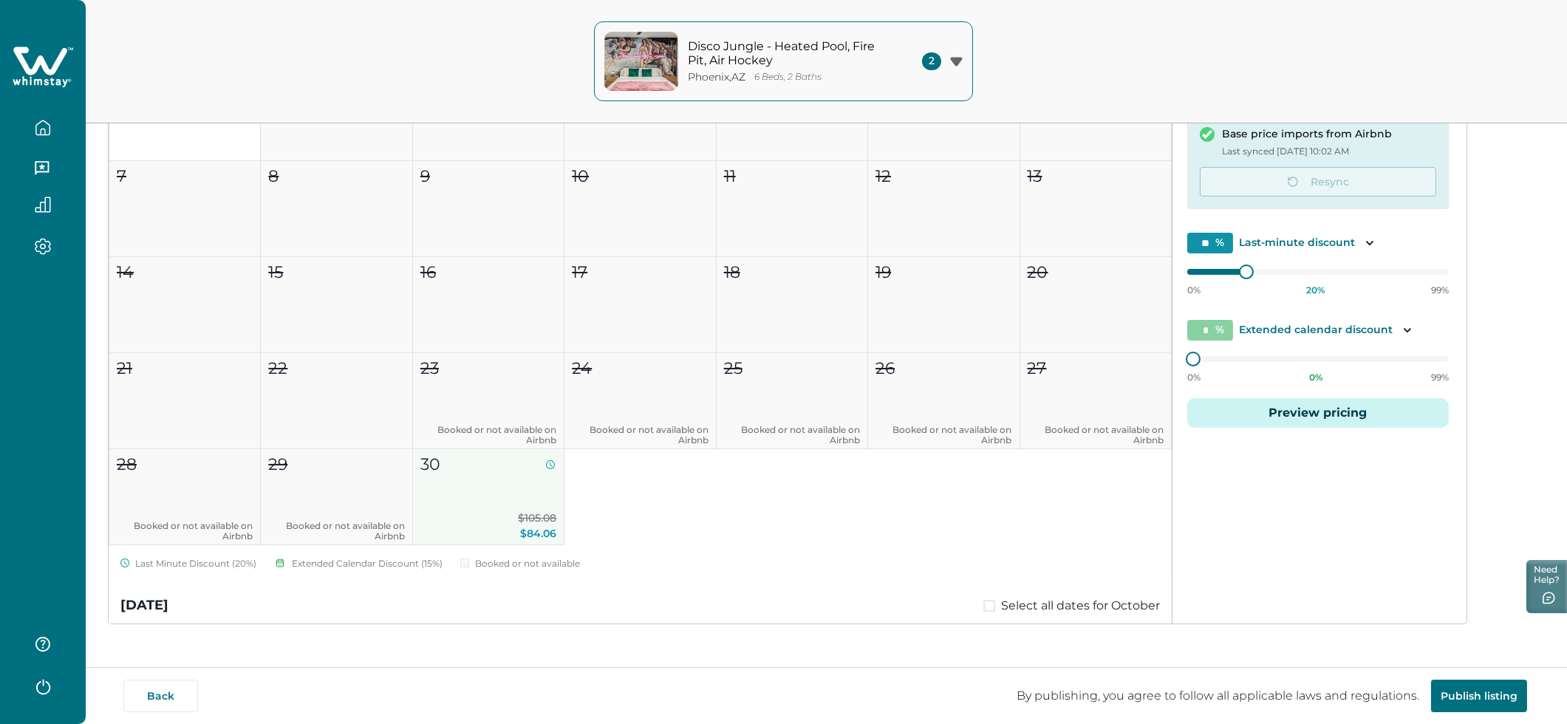
click at [518, 511] on span "$105.08" at bounding box center [537, 517] width 38 height 13
type input "**"
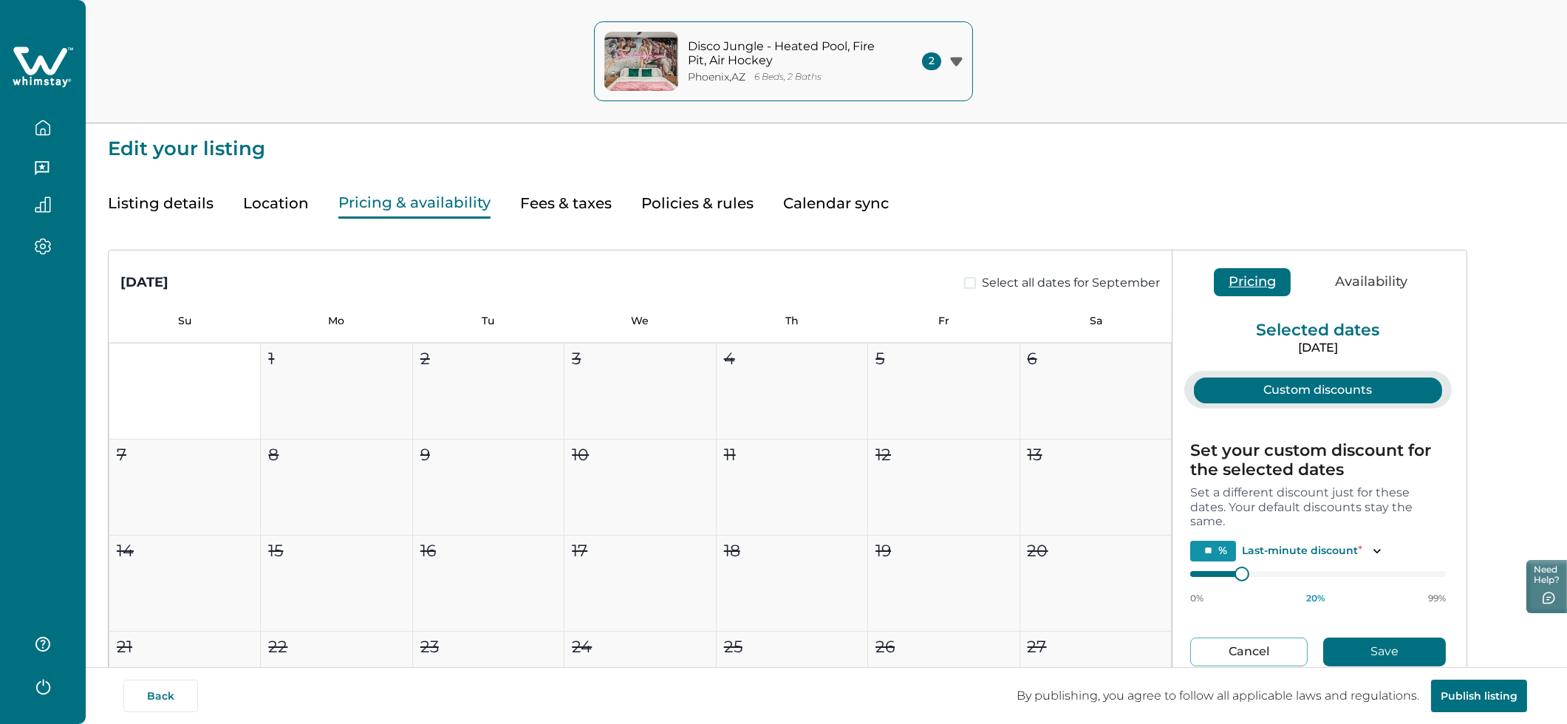
click at [559, 197] on button "Fees & taxes" at bounding box center [566, 203] width 92 height 30
type input "**"
type input "*****"
type input "**"
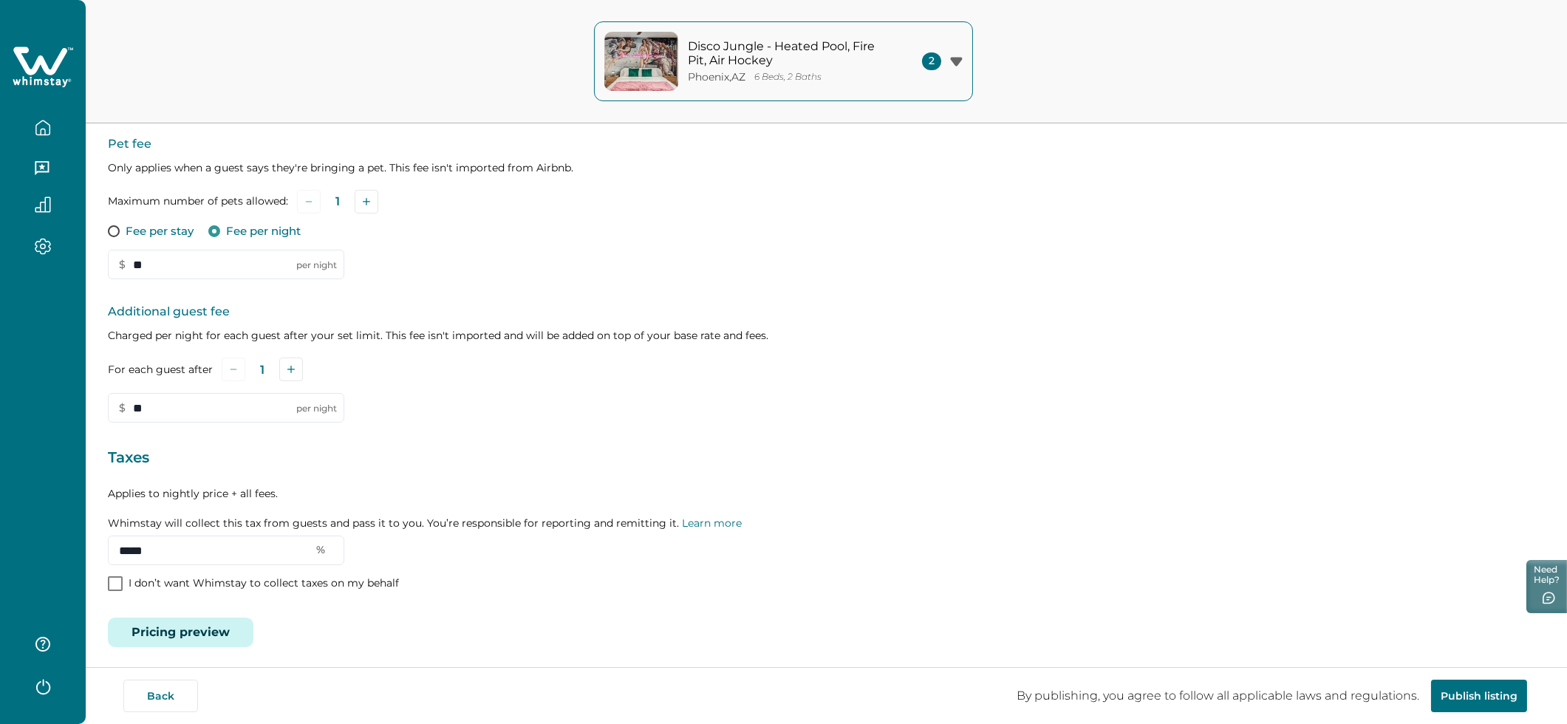
scroll to position [276, 0]
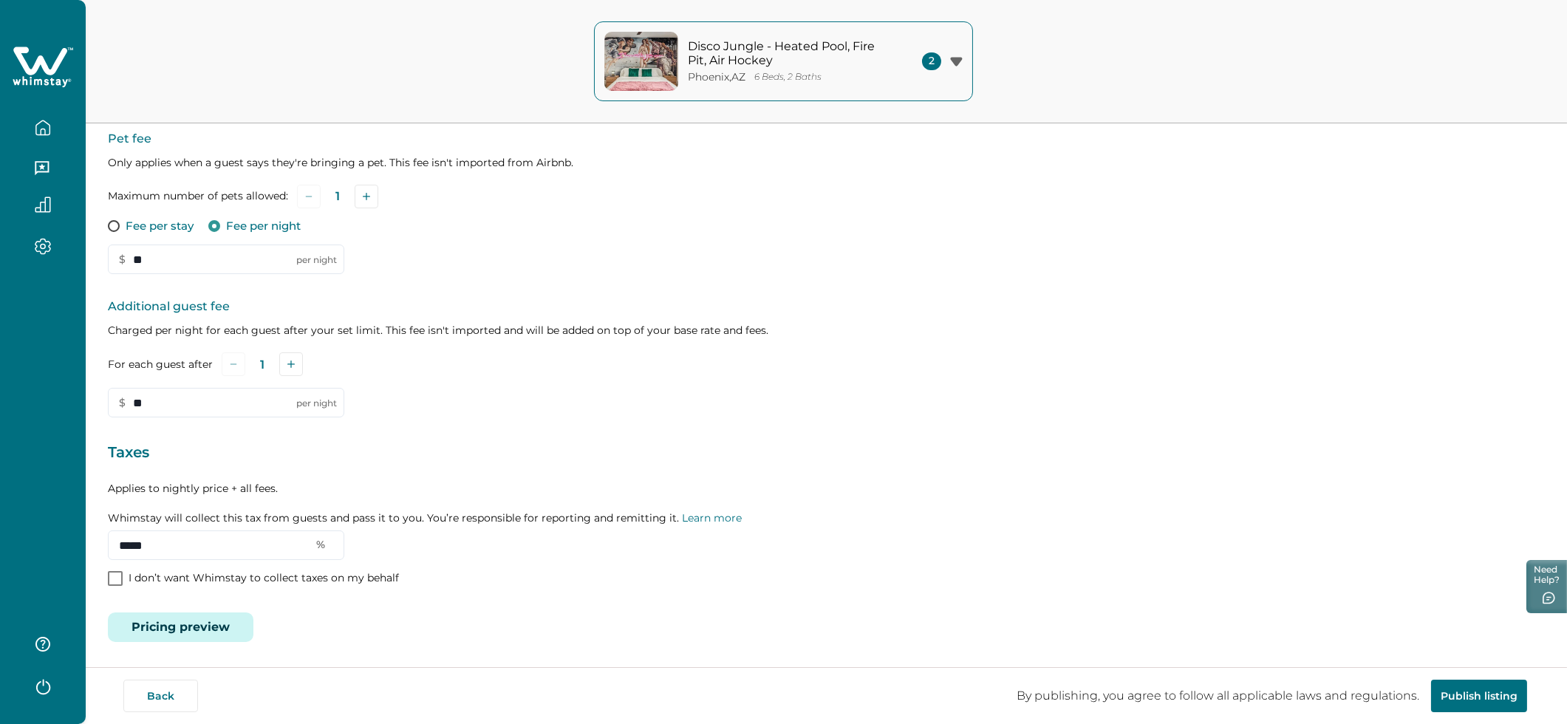
click at [182, 624] on button "Pricing preview" at bounding box center [181, 627] width 146 height 30
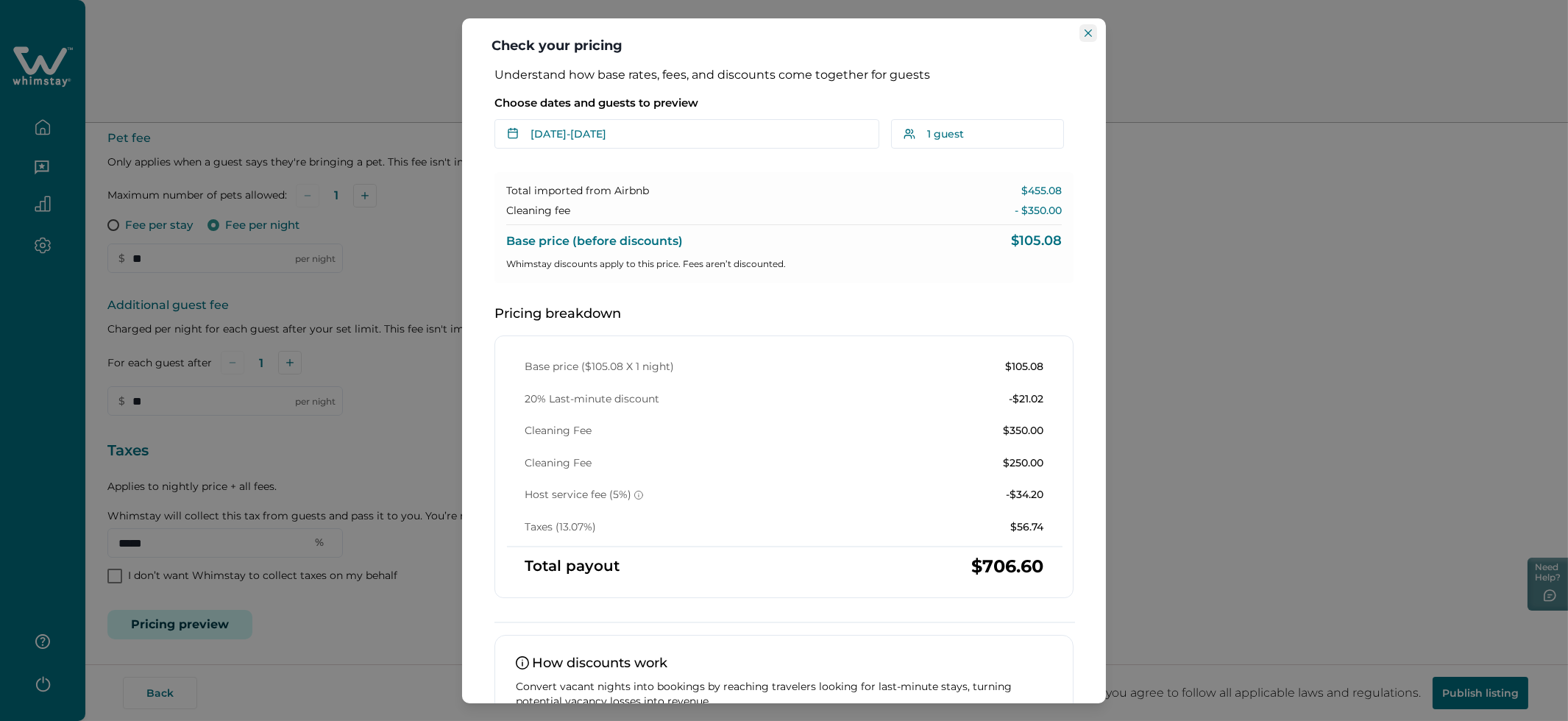
click at [1095, 36] on button "Close" at bounding box center [1089, 33] width 18 height 18
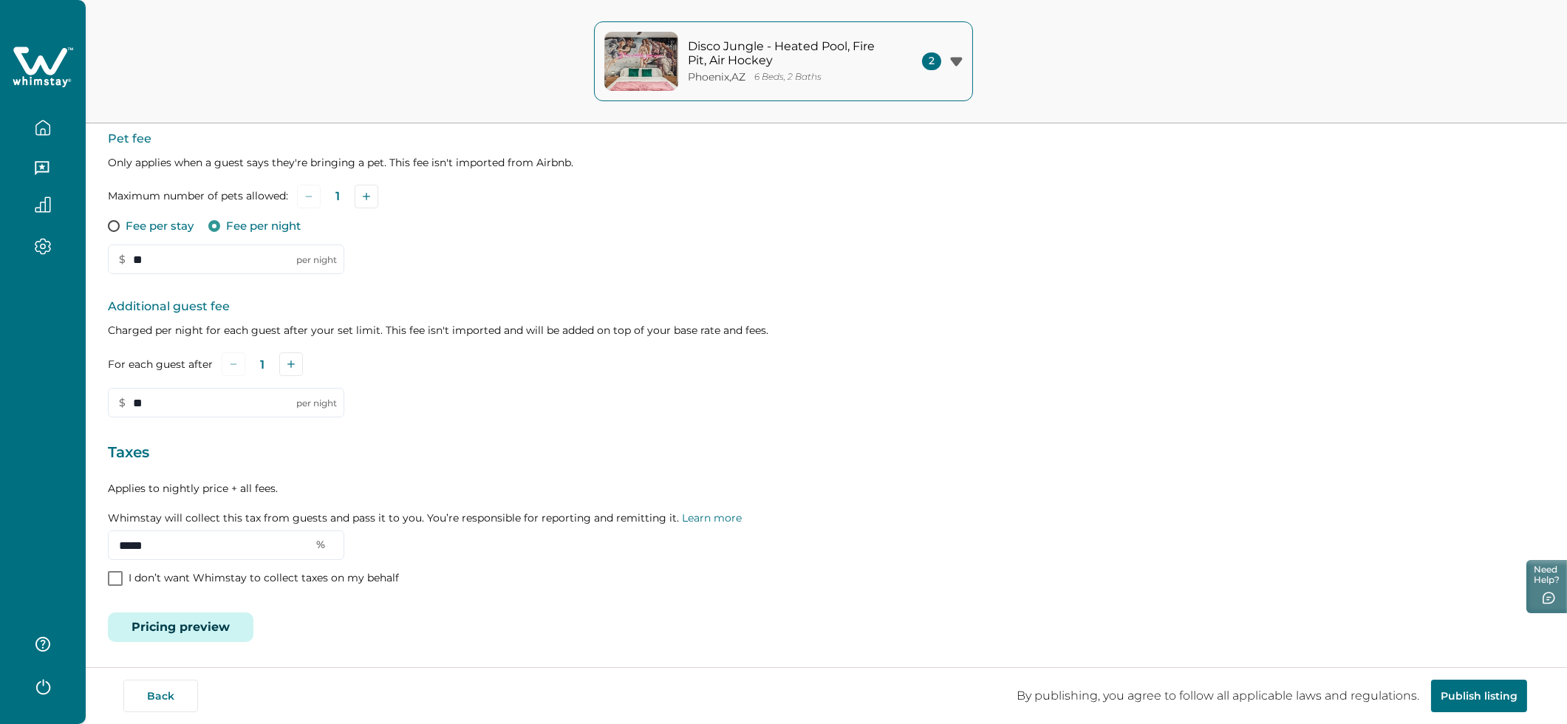
scroll to position [0, 0]
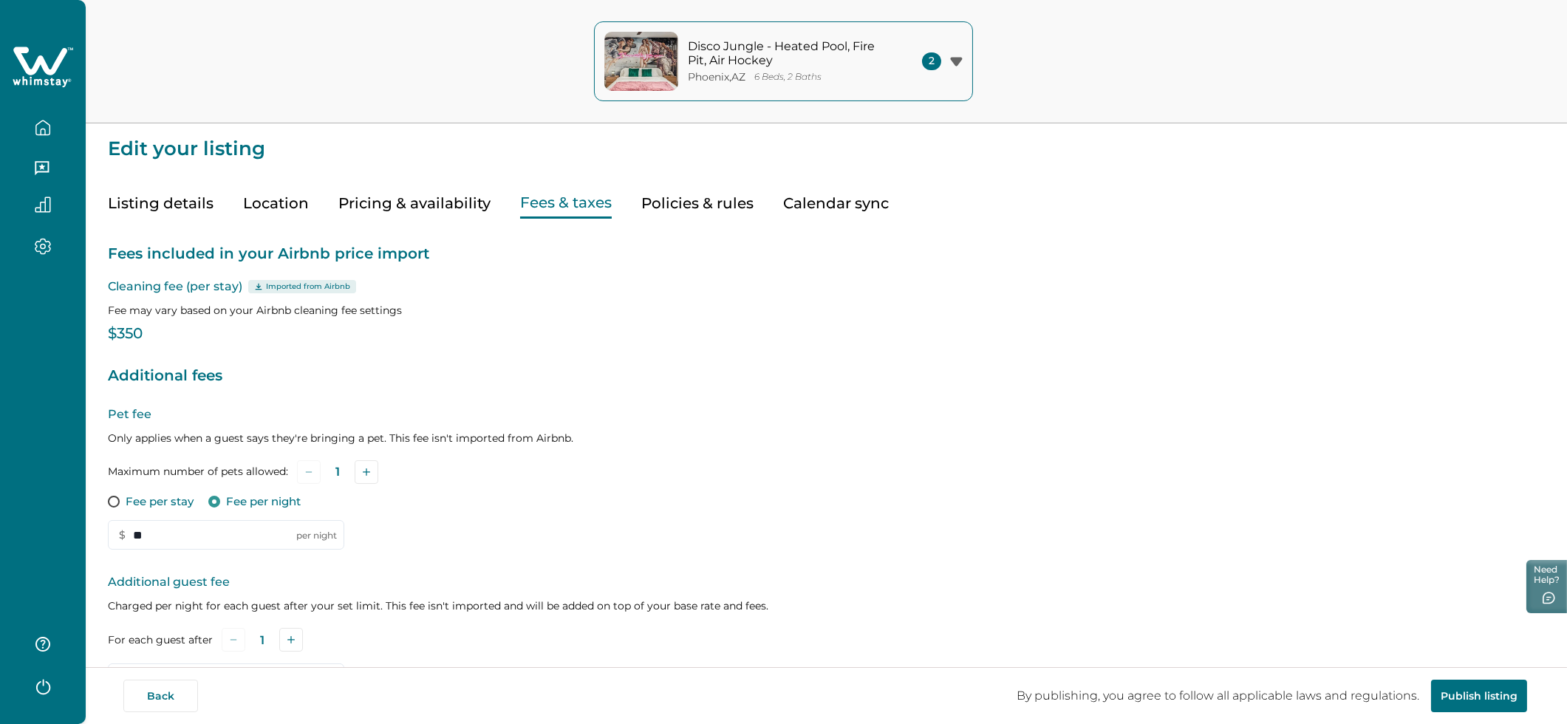
drag, startPoint x: 172, startPoint y: 195, endPoint x: 407, endPoint y: 146, distance: 240.1
click at [173, 195] on button "Listing details" at bounding box center [161, 203] width 106 height 30
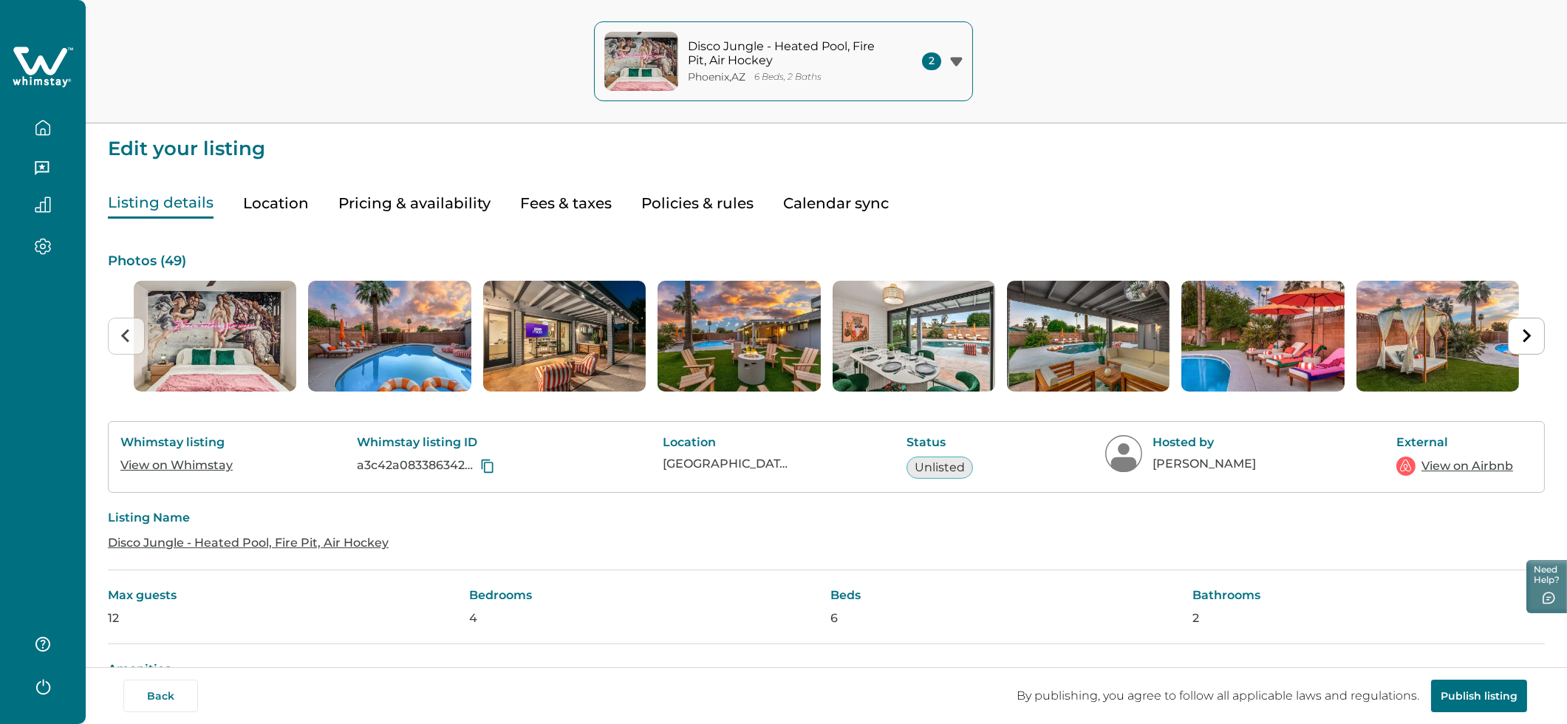
click at [38, 137] on button "button" at bounding box center [43, 128] width 62 height 30
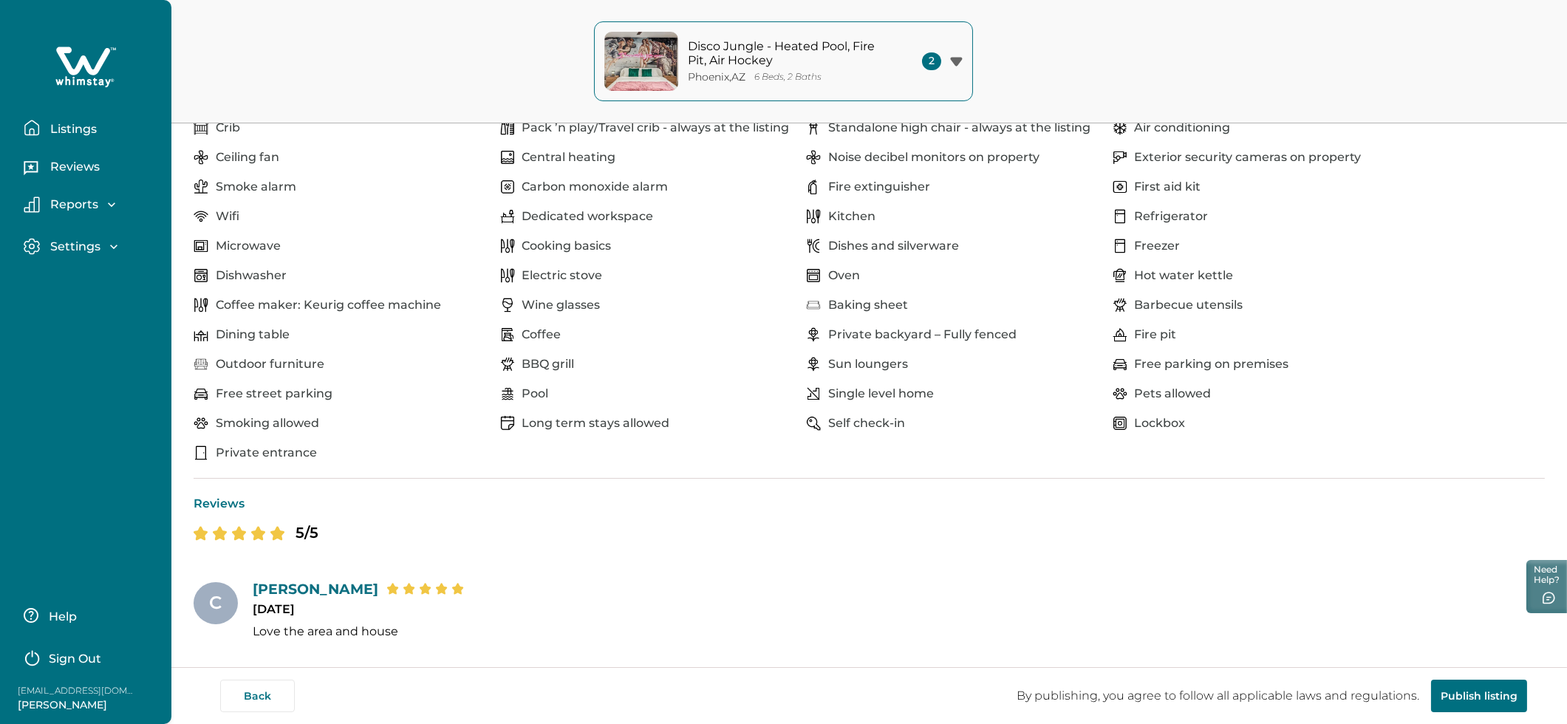
scroll to position [1080, 0]
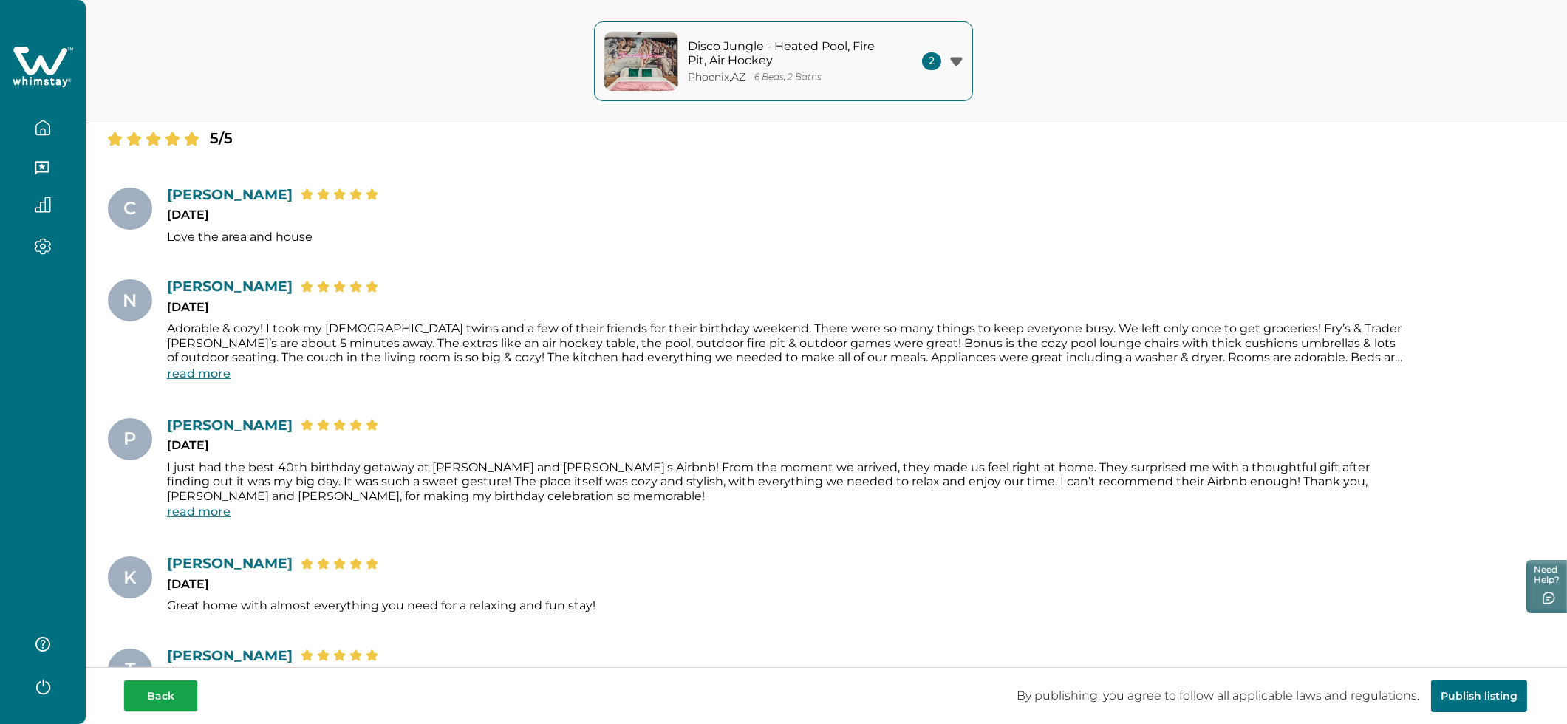
click at [274, 695] on div "Back By publishing, you agree to follow all applicable laws and regulations. Pu…" at bounding box center [825, 696] width 1404 height 33
click at [172, 702] on button "Back" at bounding box center [160, 696] width 75 height 33
